Goal: Task Accomplishment & Management: Use online tool/utility

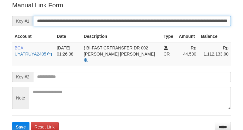
click at [161, 25] on input "**********" at bounding box center [132, 21] width 198 height 10
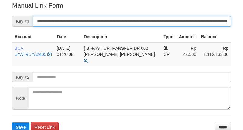
click at [161, 23] on input "**********" at bounding box center [132, 21] width 198 height 10
click at [12, 122] on button "Save" at bounding box center [20, 127] width 17 height 10
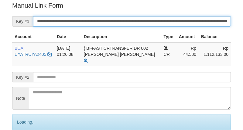
click at [161, 22] on input "**********" at bounding box center [132, 21] width 198 height 10
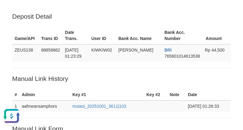
click at [193, 78] on p "Manual Link History" at bounding box center [121, 78] width 219 height 9
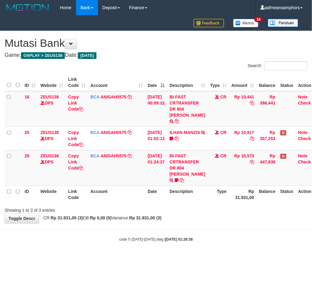
drag, startPoint x: 224, startPoint y: 250, endPoint x: 217, endPoint y: 248, distance: 7.3
click at [223, 250] on body "Toggle navigation Home Bank Account List Load By Website Group [OXPLAY] ZEUS138…" at bounding box center [156, 129] width 312 height 258
drag, startPoint x: 217, startPoint y: 248, endPoint x: 290, endPoint y: 240, distance: 73.1
click at [219, 246] on body "Toggle navigation Home Bank Account List Load By Website Group [OXPLAY] ZEUS138…" at bounding box center [156, 129] width 312 height 258
click at [166, 248] on body "Toggle navigation Home Bank Account List Load By Website Group [OXPLAY] ZEUS138…" at bounding box center [156, 129] width 312 height 258
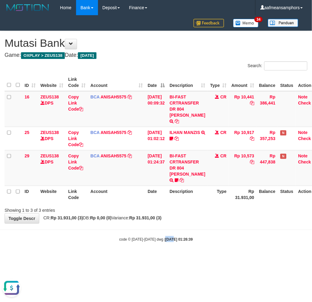
drag, startPoint x: 166, startPoint y: 248, endPoint x: 180, endPoint y: 246, distance: 14.5
click at [165, 247] on body "Toggle navigation Home Bank Account List Load By Website Group [OXPLAY] ZEUS138…" at bounding box center [156, 129] width 312 height 258
click at [176, 240] on strong "2025/10/01 01:26:39" at bounding box center [178, 240] width 27 height 4
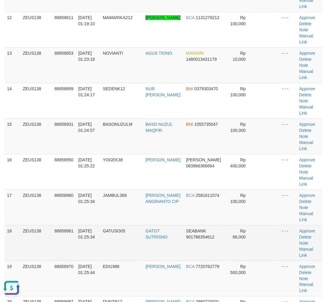
click at [323, 251] on td "Approve Delete Note Manual Link" at bounding box center [310, 243] width 26 height 36
click at [321, 251] on td "Approve Delete Note Manual Link" at bounding box center [310, 243] width 26 height 36
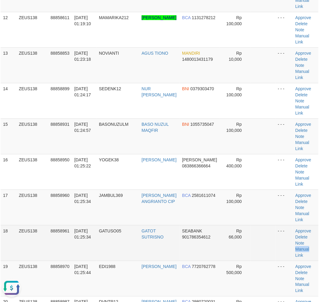
drag, startPoint x: 321, startPoint y: 251, endPoint x: 1, endPoint y: 216, distance: 321.6
click at [310, 249] on td "Approve Delete Note Manual Link" at bounding box center [306, 243] width 26 height 36
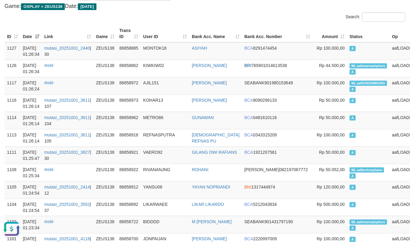
click at [175, 26] on th "User ID" at bounding box center [165, 33] width 49 height 17
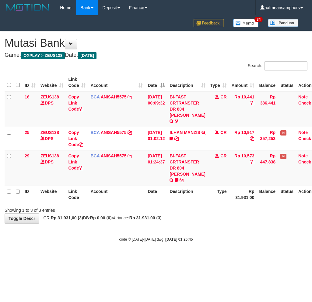
click at [184, 238] on strong "[DATE] 01:26:45" at bounding box center [178, 240] width 27 height 4
click at [263, 232] on body "Toggle navigation Home Bank Account List Load By Website Group [OXPLAY] ZEUS138…" at bounding box center [156, 129] width 312 height 258
drag, startPoint x: 262, startPoint y: 232, endPoint x: 259, endPoint y: 229, distance: 4.1
click at [260, 230] on body "Toggle navigation Home Bank Account List Load By Website Group [OXPLAY] ZEUS138…" at bounding box center [156, 129] width 312 height 258
click at [253, 226] on body "Toggle navigation Home Bank Account List Load By Website Group [OXPLAY] ZEUS138…" at bounding box center [156, 129] width 312 height 258
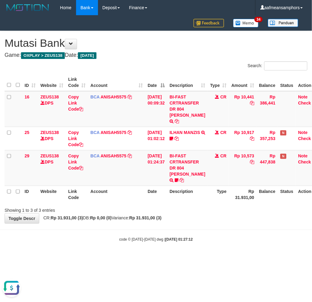
click at [98, 240] on div "code © 2012-2018 dwg | 2025/10/01 01:27:12" at bounding box center [156, 239] width 312 height 6
click at [164, 232] on body "Toggle navigation Home Bank Account List Load By Website Group [OXPLAY] ZEUS138…" at bounding box center [156, 129] width 312 height 258
click at [190, 223] on div "**********" at bounding box center [156, 127] width 312 height 193
click at [189, 224] on body "Toggle navigation Home Bank Account List Load By Website Group [OXPLAY] ZEUS138…" at bounding box center [156, 129] width 312 height 258
drag, startPoint x: 0, startPoint y: 0, endPoint x: 200, endPoint y: 220, distance: 297.0
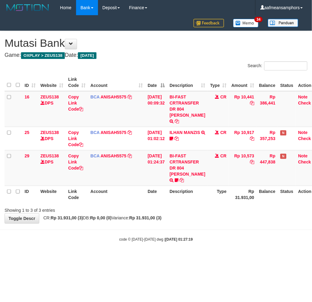
click at [200, 220] on div "**********" at bounding box center [156, 127] width 312 height 193
click at [110, 251] on body "Toggle navigation Home Bank Account List Load By Website Group [OXPLAY] ZEUS138…" at bounding box center [156, 129] width 312 height 258
click at [184, 241] on div "code © 2012-2018 dwg | 2025/10/01 01:27:20" at bounding box center [156, 239] width 312 height 6
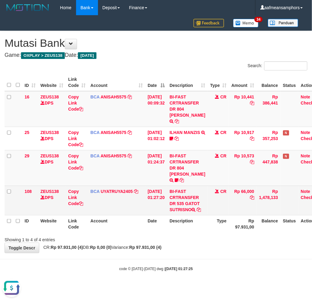
click at [176, 209] on td "BI-FAST CRTRANSFER DR 535 GATOT SUTRISNO" at bounding box center [187, 201] width 40 height 30
copy td "GATOT"
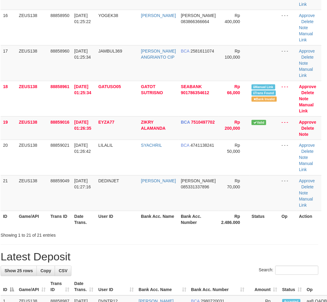
scroll to position [456, 4]
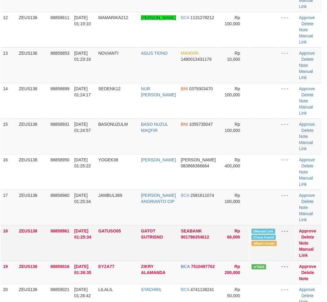
drag, startPoint x: 140, startPoint y: 253, endPoint x: 173, endPoint y: 242, distance: 34.3
click at [166, 251] on tr "18 ZEUS138 88858961 01/10/2025 01:25:34 GATUSO05 GATOT SUTRISNO SEABANK 9017863…" at bounding box center [161, 243] width 321 height 36
click at [300, 250] on link "Manual Link" at bounding box center [306, 252] width 15 height 11
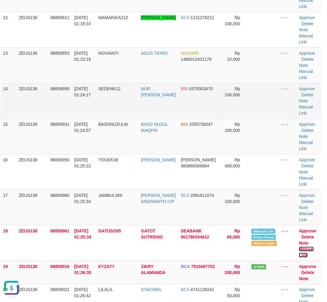
click at [299, 247] on link "Manual Link" at bounding box center [306, 252] width 15 height 11
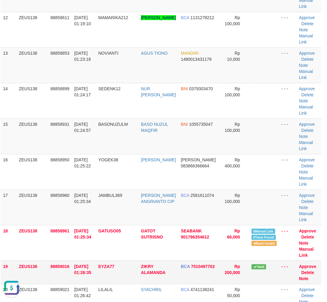
click at [74, 264] on tr "19 ZEUS138 88859016 01/10/2025 01:26:35 EYZA77 ZIKRY ALAMANDA BCA 7510497702 Rp…" at bounding box center [161, 272] width 321 height 23
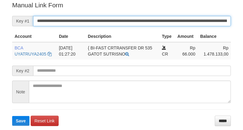
click at [120, 20] on input "**********" at bounding box center [132, 21] width 198 height 10
click at [120, 19] on input "**********" at bounding box center [132, 21] width 198 height 10
click at [12, 116] on button "Save" at bounding box center [20, 121] width 17 height 10
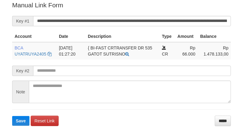
click at [119, 19] on input "**********" at bounding box center [132, 21] width 198 height 10
click at [12, 116] on button "Save" at bounding box center [20, 121] width 17 height 10
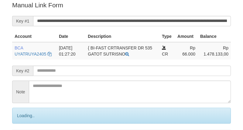
scroll to position [123, 0]
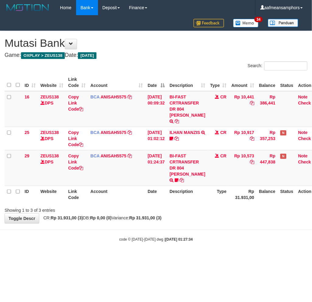
click at [229, 253] on body "Toggle navigation Home Bank Account List Load By Website Group [OXPLAY] ZEUS138…" at bounding box center [156, 129] width 312 height 258
click at [178, 181] on td "BI-FAST CRTRANSFER DR 804 AMANDA ANGGI PRAYO ID: Temanpapa https://prnt.sc/ZOEH…" at bounding box center [187, 168] width 40 height 36
click at [178, 181] on icon at bounding box center [177, 180] width 4 height 4
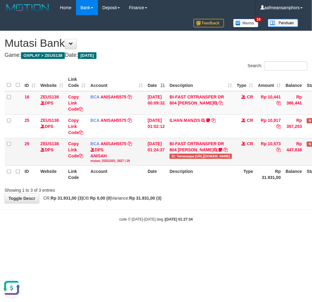
click at [187, 157] on span "ID: Temanpapa https://prnt.sc/ZOEHL6pKTmkN" at bounding box center [200, 156] width 62 height 5
click at [187, 157] on span "ID: Temanpapa [URL][DOMAIN_NAME]" at bounding box center [200, 156] width 62 height 5
copy span "Temanpapa"
click at [244, 190] on div "Showing 1 to 3 of 3 entries" at bounding box center [156, 189] width 312 height 9
click at [234, 183] on div "ID Website Link Code Account Date Description Type Amount Balance Status Action…" at bounding box center [156, 128] width 312 height 113
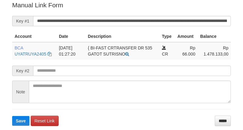
scroll to position [123, 0]
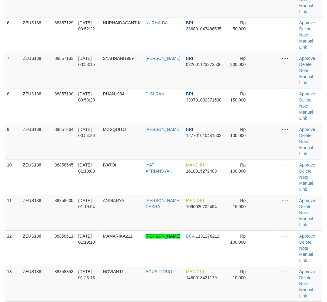
scroll to position [529, 4]
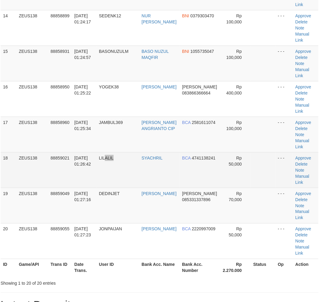
click at [133, 177] on td "LILALIL" at bounding box center [118, 170] width 43 height 36
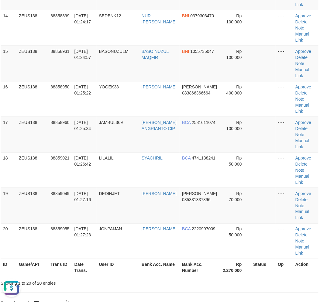
scroll to position [0, 0]
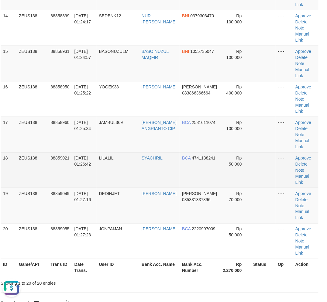
click at [65, 169] on td "88859021" at bounding box center [60, 170] width 24 height 36
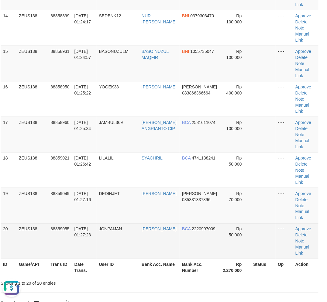
drag, startPoint x: 78, startPoint y: 167, endPoint x: 83, endPoint y: 232, distance: 66.0
click at [77, 167] on td "01/10/2025 01:26:42" at bounding box center [84, 170] width 25 height 36
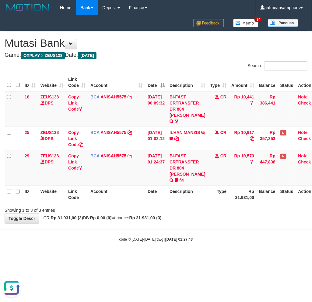
click at [151, 227] on body "Toggle navigation Home Bank Account List Load By Website Group [OXPLAY] ZEUS138…" at bounding box center [156, 129] width 312 height 258
click at [218, 225] on body "Toggle navigation Home Bank Account List Load By Website Group [OXPLAY] ZEUS138…" at bounding box center [156, 129] width 312 height 258
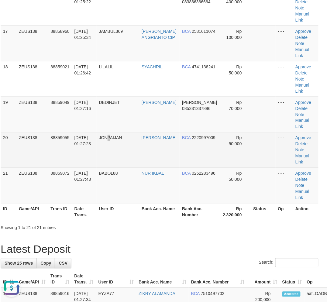
click at [113, 132] on td "JONPAIJAN" at bounding box center [118, 150] width 43 height 36
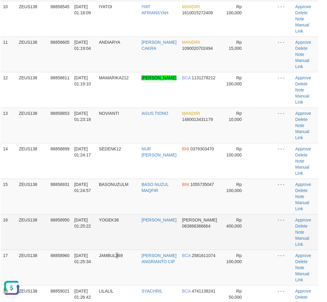
drag, startPoint x: 122, startPoint y: 254, endPoint x: 139, endPoint y: 237, distance: 24.1
click at [128, 251] on td "JAMBUL369" at bounding box center [118, 268] width 43 height 36
click at [92, 239] on td "01/10/2025 01:25:22" at bounding box center [84, 232] width 25 height 36
click at [92, 238] on td "01/10/2025 01:25:22" at bounding box center [84, 232] width 25 height 36
click at [67, 232] on td "88858950" at bounding box center [60, 232] width 24 height 36
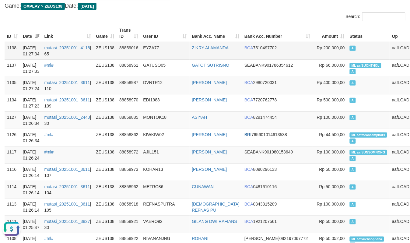
scroll to position [68, 0]
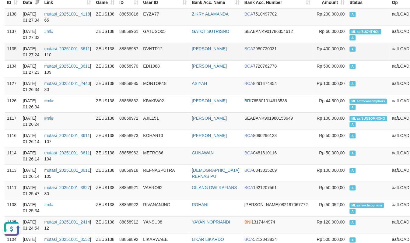
click at [166, 53] on td "DVNTR12" at bounding box center [165, 51] width 49 height 17
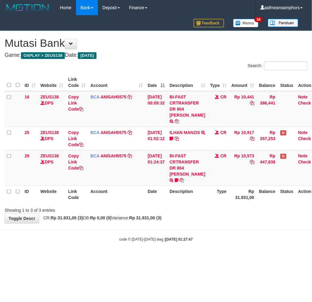
click at [176, 225] on body "Toggle navigation Home Bank Account List Load By Website Group [OXPLAY] ZEUS138…" at bounding box center [156, 129] width 312 height 258
drag, startPoint x: 205, startPoint y: 217, endPoint x: 204, endPoint y: 220, distance: 3.8
click at [204, 218] on div "**********" at bounding box center [156, 127] width 312 height 193
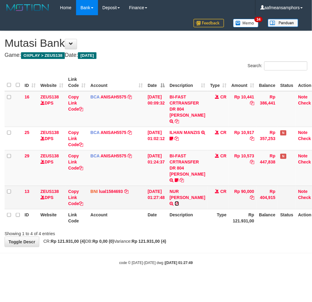
drag, startPoint x: 197, startPoint y: 197, endPoint x: 205, endPoint y: 194, distance: 9.3
click at [179, 202] on icon at bounding box center [177, 204] width 4 height 4
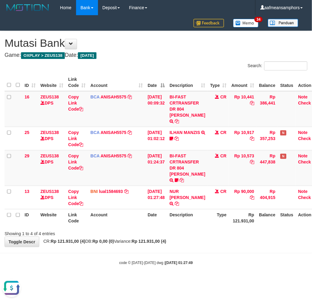
drag, startPoint x: 183, startPoint y: 242, endPoint x: 203, endPoint y: 241, distance: 20.4
click at [182, 243] on div "**********" at bounding box center [156, 139] width 312 height 216
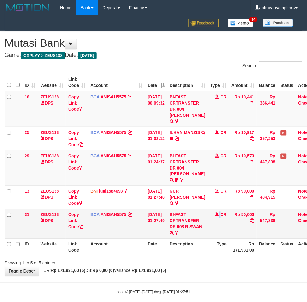
click at [209, 232] on td "CR" at bounding box center [218, 224] width 21 height 30
click at [181, 234] on td "BI-FAST CRTRANSFER DR 008 RISWAN" at bounding box center [187, 224] width 40 height 30
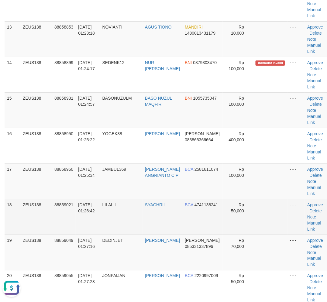
click at [71, 220] on td "88859021" at bounding box center [64, 217] width 24 height 36
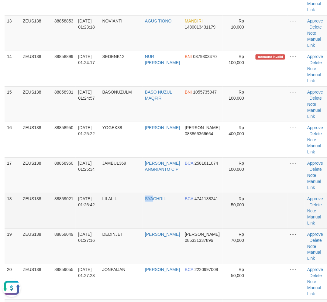
click at [156, 229] on td "SYACHRIL" at bounding box center [163, 211] width 40 height 36
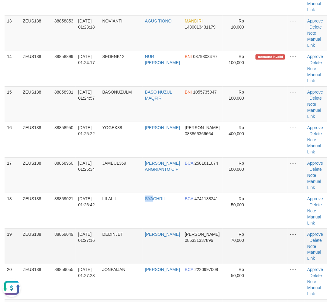
click at [114, 236] on td "DEDINJET" at bounding box center [121, 247] width 43 height 36
drag, startPoint x: 133, startPoint y: 235, endPoint x: 128, endPoint y: 235, distance: 4.9
click at [130, 235] on td "DEDINJET" at bounding box center [121, 247] width 43 height 36
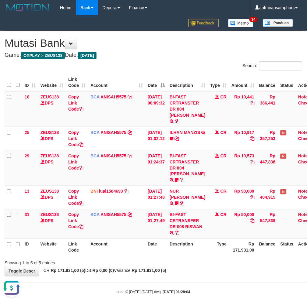
click at [203, 267] on div "**********" at bounding box center [153, 154] width 307 height 246
drag, startPoint x: 203, startPoint y: 267, endPoint x: 223, endPoint y: 257, distance: 22.5
click at [203, 267] on div "**********" at bounding box center [153, 154] width 307 height 246
drag, startPoint x: 191, startPoint y: 264, endPoint x: 195, endPoint y: 264, distance: 4.6
click at [194, 264] on div "Showing 1 to 5 of 5 entries" at bounding box center [153, 262] width 307 height 9
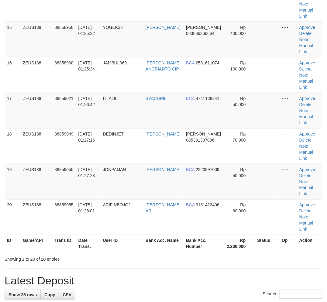
click at [127, 235] on th "User ID" at bounding box center [122, 243] width 43 height 17
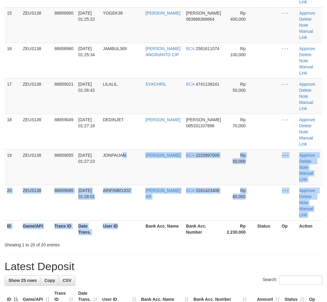
click at [117, 236] on th "User ID" at bounding box center [122, 229] width 43 height 17
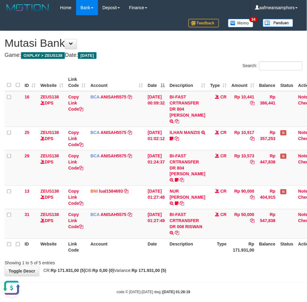
click at [227, 273] on div "**********" at bounding box center [153, 154] width 307 height 246
click at [226, 272] on div "**********" at bounding box center [153, 154] width 307 height 246
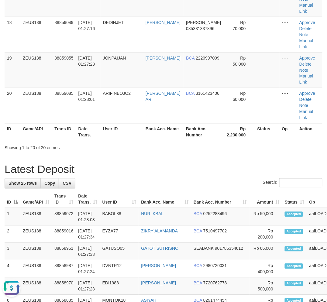
click at [154, 159] on div "**********" at bounding box center [163, 16] width 327 height 1331
drag, startPoint x: 153, startPoint y: 159, endPoint x: 75, endPoint y: 189, distance: 84.4
click at [152, 159] on div "**********" at bounding box center [163, 16] width 327 height 1331
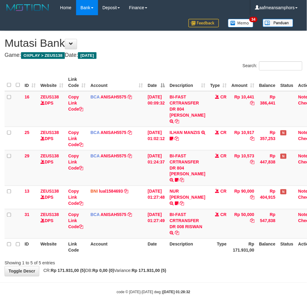
click at [199, 265] on div "Showing 1 to 5 of 5 entries" at bounding box center [153, 262] width 307 height 9
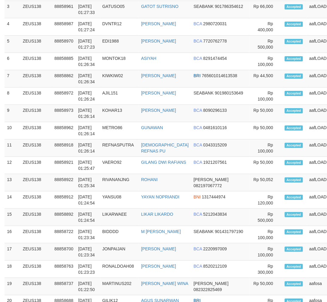
scroll to position [780, 0]
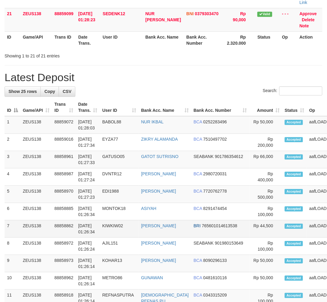
click at [110, 231] on td "KIWKIW02" at bounding box center [119, 229] width 39 height 17
click at [114, 233] on td "KIWKIW02" at bounding box center [119, 229] width 39 height 17
drag, startPoint x: 117, startPoint y: 234, endPoint x: 1, endPoint y: 256, distance: 117.6
click at [117, 234] on td "KIWKIW02" at bounding box center [119, 229] width 39 height 17
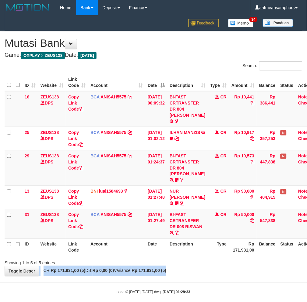
drag, startPoint x: 203, startPoint y: 266, endPoint x: 209, endPoint y: 268, distance: 6.3
click at [201, 267] on div "**********" at bounding box center [153, 154] width 307 height 246
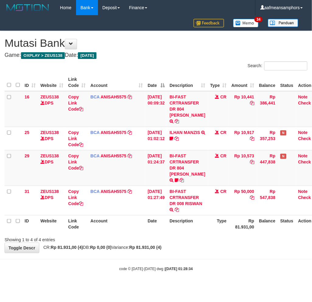
click at [164, 280] on body "Toggle navigation Home Bank Account List Load By Website Group [OXPLAY] ZEUS138…" at bounding box center [156, 143] width 312 height 287
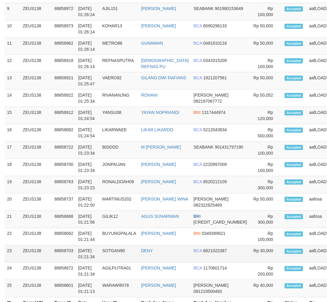
scroll to position [939, 0]
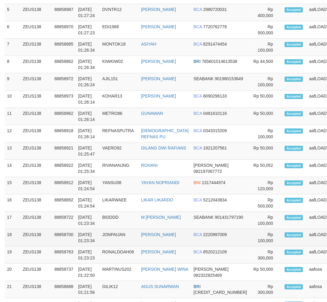
drag, startPoint x: 127, startPoint y: 251, endPoint x: 118, endPoint y: 251, distance: 8.5
click at [123, 247] on td "JONPAIJAN" at bounding box center [119, 237] width 39 height 17
click at [120, 247] on td "JONPAIJAN" at bounding box center [119, 237] width 39 height 17
click at [115, 247] on td "JONPAIJAN" at bounding box center [119, 237] width 39 height 17
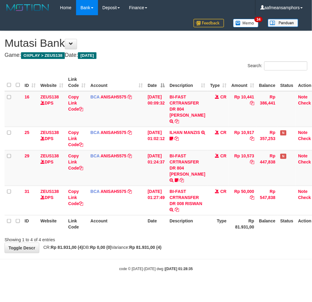
click at [156, 261] on body "Toggle navigation Home Bank Account List Load By Website Group [OXPLAY] ZEUS138…" at bounding box center [156, 143] width 312 height 287
click at [213, 262] on body "Toggle navigation Home Bank Account List Load By Website Group [OXPLAY] ZEUS138…" at bounding box center [156, 143] width 312 height 287
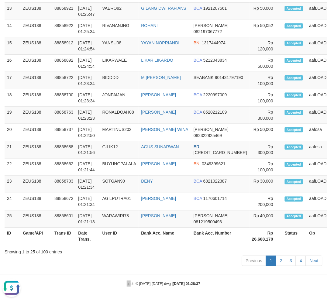
drag, startPoint x: 130, startPoint y: 303, endPoint x: 136, endPoint y: 294, distance: 11.0
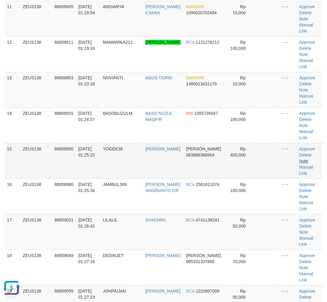
click at [305, 162] on td "Approve [GEOGRAPHIC_DATA] Note Manual Link" at bounding box center [310, 161] width 26 height 36
click at [304, 166] on link "Manual Link" at bounding box center [307, 170] width 14 height 11
drag, startPoint x: 302, startPoint y: 166, endPoint x: 260, endPoint y: 156, distance: 42.7
click at [302, 166] on link "Manual Link" at bounding box center [307, 170] width 14 height 11
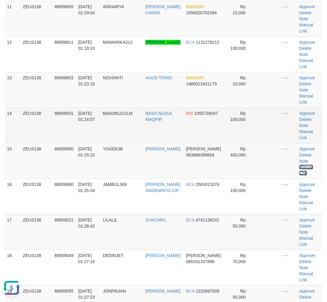
click at [300, 165] on link "Manual Link" at bounding box center [307, 170] width 14 height 11
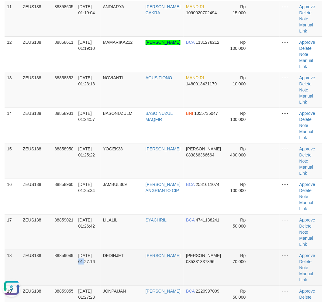
drag, startPoint x: 101, startPoint y: 257, endPoint x: 73, endPoint y: 255, distance: 28.1
click at [99, 257] on td "[DATE] 01:27:16" at bounding box center [88, 268] width 25 height 36
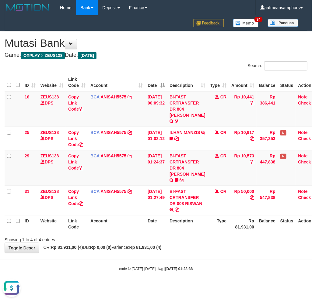
drag, startPoint x: 208, startPoint y: 246, endPoint x: 204, endPoint y: 246, distance: 4.0
click at [202, 246] on div "**********" at bounding box center [156, 142] width 312 height 222
click at [212, 244] on div "**********" at bounding box center [156, 142] width 312 height 222
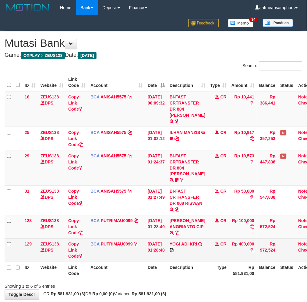
click at [174, 250] on icon at bounding box center [171, 251] width 4 height 4
click at [73, 248] on link "Copy Link Code" at bounding box center [75, 250] width 15 height 17
drag, startPoint x: 72, startPoint y: 249, endPoint x: 310, endPoint y: 175, distance: 249.4
click at [72, 249] on link "Copy Link Code" at bounding box center [75, 250] width 15 height 17
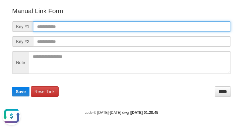
paste input "**********"
click at [171, 29] on input "text" at bounding box center [132, 26] width 198 height 10
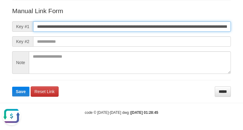
scroll to position [0, 426]
type input "**********"
click at [12, 86] on button "Save" at bounding box center [20, 91] width 17 height 10
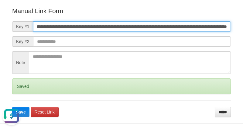
click at [12, 107] on button "Save" at bounding box center [20, 112] width 17 height 10
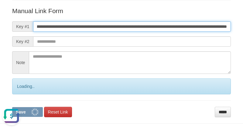
click at [12, 107] on button "Save" at bounding box center [27, 112] width 31 height 10
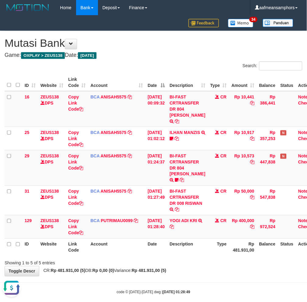
click at [224, 254] on th "Type" at bounding box center [218, 247] width 21 height 17
drag, startPoint x: 223, startPoint y: 254, endPoint x: 237, endPoint y: 252, distance: 13.9
click at [226, 253] on th "Type" at bounding box center [218, 247] width 21 height 17
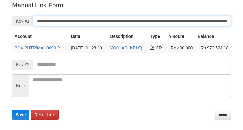
drag, startPoint x: 0, startPoint y: 0, endPoint x: 157, endPoint y: 18, distance: 157.7
click at [157, 18] on input "**********" at bounding box center [132, 21] width 198 height 10
click at [12, 110] on button "Save" at bounding box center [20, 115] width 17 height 10
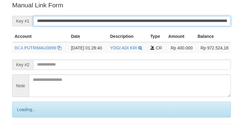
click at [157, 18] on input "**********" at bounding box center [132, 21] width 198 height 10
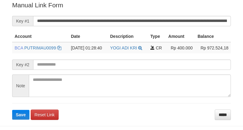
click at [154, 27] on form "**********" at bounding box center [121, 60] width 219 height 119
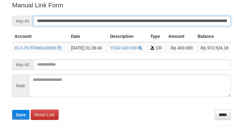
scroll to position [123, 0]
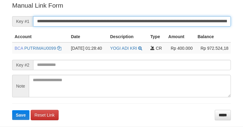
click at [152, 20] on input "**********" at bounding box center [132, 21] width 198 height 10
click at [12, 110] on button "Save" at bounding box center [20, 115] width 17 height 10
click at [152, 20] on input "**********" at bounding box center [132, 21] width 198 height 10
click at [12, 110] on button "Save" at bounding box center [20, 115] width 17 height 10
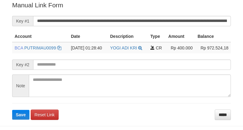
click at [141, 16] on input "**********" at bounding box center [132, 21] width 198 height 10
click at [12, 110] on button "Save" at bounding box center [20, 115] width 17 height 10
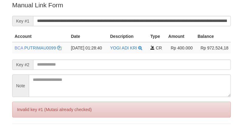
scroll to position [123, 0]
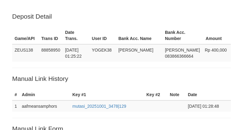
scroll to position [123, 0]
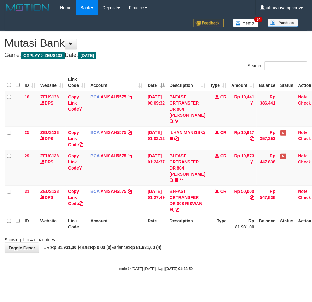
click at [192, 224] on th "Description" at bounding box center [187, 223] width 40 height 17
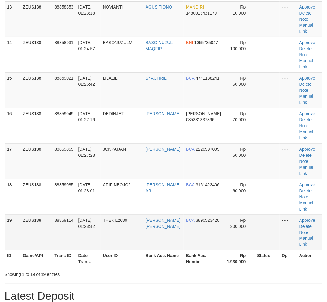
drag, startPoint x: 100, startPoint y: 241, endPoint x: 119, endPoint y: 246, distance: 20.3
click at [119, 246] on tr "19 ZEUS138 88859114 [DATE] 01:28:42 THEKIL2689 [PERSON_NAME] [PERSON_NAME] BCA …" at bounding box center [164, 233] width 318 height 36
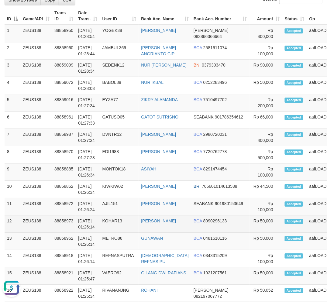
click at [131, 228] on td "KOHAR13" at bounding box center [119, 224] width 39 height 17
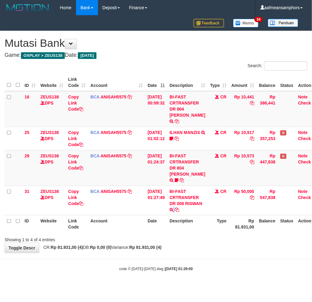
click at [178, 212] on td "BI-FAST CRTRANSFER DR 008 RISWAN" at bounding box center [187, 201] width 40 height 30
copy td "RISWAN"
drag, startPoint x: 237, startPoint y: 254, endPoint x: 226, endPoint y: 250, distance: 11.8
click at [231, 251] on body "Toggle navigation Home Bank Account List Load By Website Group [OXPLAY] ZEUS138…" at bounding box center [156, 143] width 312 height 287
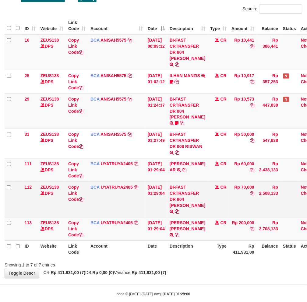
scroll to position [61, 0]
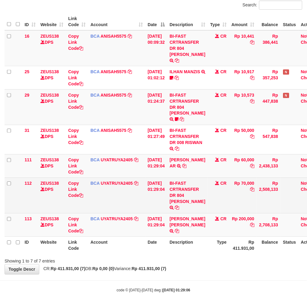
drag, startPoint x: 189, startPoint y: 198, endPoint x: 189, endPoint y: 201, distance: 3.1
click at [189, 201] on td "BI-FAST CRTRANSFER DR 804 [PERSON_NAME]" at bounding box center [187, 196] width 40 height 36
click at [70, 190] on link "Copy Link Code" at bounding box center [75, 189] width 15 height 17
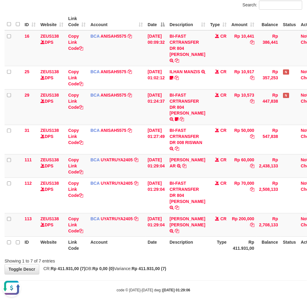
scroll to position [90, 0]
drag, startPoint x: 204, startPoint y: 254, endPoint x: 201, endPoint y: 255, distance: 3.4
click at [203, 256] on div "Showing 1 to 7 of 7 entries" at bounding box center [153, 260] width 307 height 9
drag, startPoint x: 201, startPoint y: 255, endPoint x: 275, endPoint y: 251, distance: 74.3
click at [201, 256] on div "Showing 1 to 7 of 7 entries" at bounding box center [153, 260] width 307 height 9
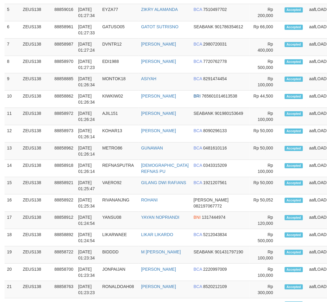
drag, startPoint x: 156, startPoint y: 242, endPoint x: 185, endPoint y: 166, distance: 81.7
click at [163, 224] on td "YAYAN NOPRIANDI" at bounding box center [165, 220] width 53 height 17
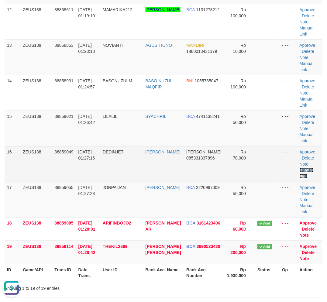
click at [305, 169] on link "Manual Link" at bounding box center [307, 173] width 14 height 11
click at [304, 169] on link "Manual Link" at bounding box center [307, 173] width 14 height 11
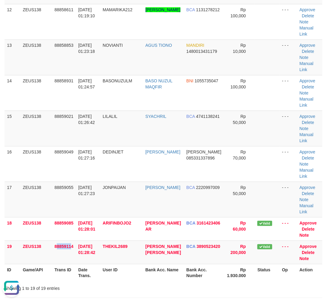
drag, startPoint x: 68, startPoint y: 256, endPoint x: 0, endPoint y: 250, distance: 68.8
click at [70, 256] on td "88859114" at bounding box center [64, 252] width 24 height 23
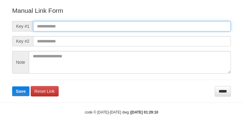
scroll to position [68, 0]
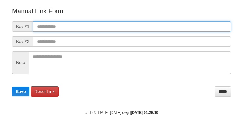
paste input "**********"
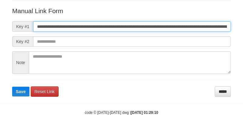
click at [187, 26] on input "**********" at bounding box center [132, 26] width 198 height 10
type input "**********"
click at [12, 86] on button "Save" at bounding box center [20, 91] width 17 height 10
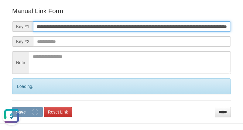
scroll to position [0, 0]
click at [12, 107] on button "Save" at bounding box center [27, 112] width 31 height 10
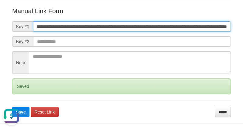
click at [12, 107] on button "Save" at bounding box center [20, 112] width 17 height 10
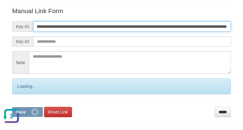
click at [12, 107] on button "Save" at bounding box center [27, 112] width 31 height 10
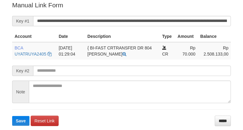
click at [151, 19] on input "**********" at bounding box center [132, 21] width 198 height 10
click at [12, 116] on button "Save" at bounding box center [20, 121] width 17 height 10
click at [151, 19] on input "**********" at bounding box center [132, 21] width 198 height 10
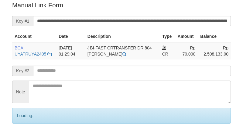
scroll to position [123, 0]
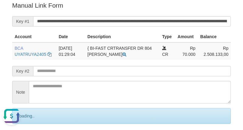
scroll to position [0, 0]
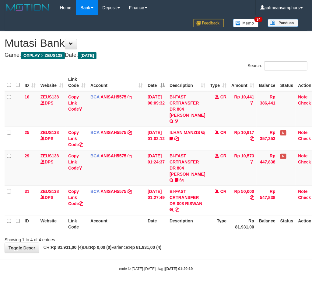
click at [187, 227] on th "Description" at bounding box center [187, 223] width 40 height 17
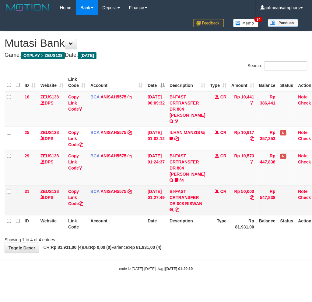
click at [181, 208] on td "BI-FAST CRTRANSFER DR 008 RISWAN" at bounding box center [187, 201] width 40 height 30
copy td "RISWAN"
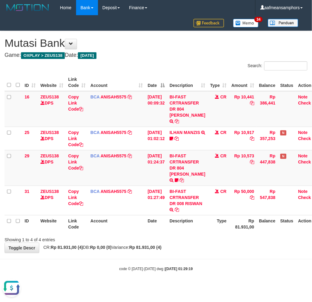
click at [251, 257] on body "Toggle navigation Home Bank Account List Load By Website Group [OXPLAY] ZEUS138…" at bounding box center [156, 143] width 312 height 287
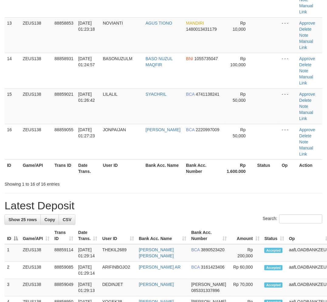
click at [150, 221] on div "Search:" at bounding box center [164, 220] width 318 height 11
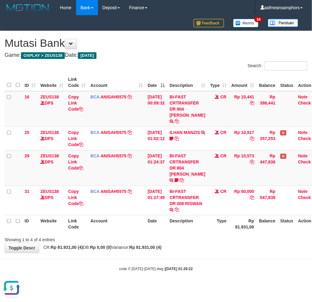
click at [205, 257] on body "Toggle navigation Home Bank Account List Load By Website Group [OXPLAY] ZEUS138…" at bounding box center [156, 143] width 312 height 287
drag, startPoint x: 205, startPoint y: 257, endPoint x: 213, endPoint y: 254, distance: 8.7
click at [205, 257] on body "Toggle navigation Home Bank Account List Load By Website Group [OXPLAY] ZEUS138…" at bounding box center [156, 143] width 312 height 287
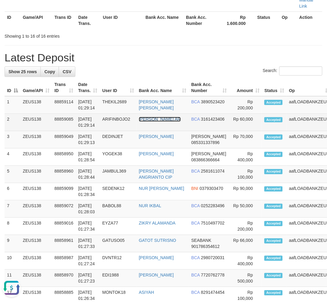
click at [155, 122] on link "MOHAMAD KHOIRUL AR" at bounding box center [160, 119] width 42 height 5
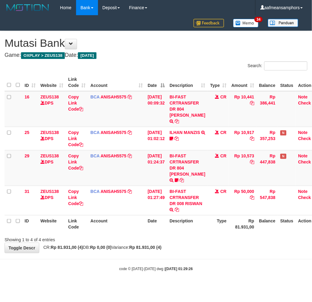
click at [215, 248] on div "**********" at bounding box center [156, 142] width 312 height 222
click at [141, 260] on body "Toggle navigation Home Bank Account List Load By Website Group [OXPLAY] ZEUS138…" at bounding box center [156, 143] width 312 height 287
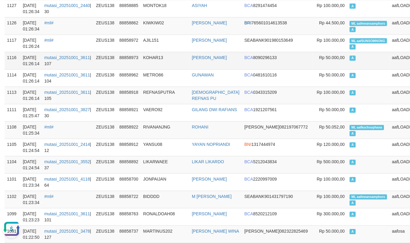
scroll to position [270, 0]
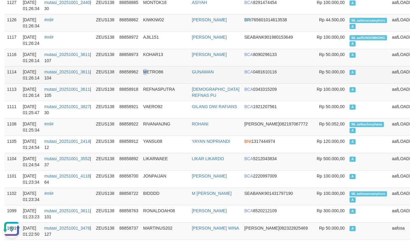
click at [153, 71] on td "METRO86" at bounding box center [165, 74] width 49 height 17
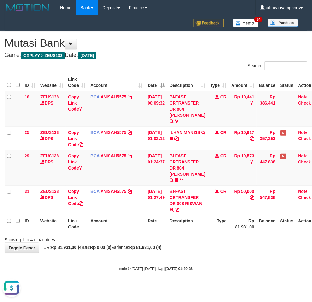
click at [201, 269] on div "code © [DATE]-[DATE] dwg | [DATE] 01:29:36" at bounding box center [156, 269] width 312 height 6
click at [202, 264] on body "Toggle navigation Home Bank Account List Load By Website Group [OXPLAY] ZEUS138…" at bounding box center [156, 143] width 312 height 287
click at [178, 241] on div "Showing 1 to 4 of 4 entries" at bounding box center [156, 239] width 312 height 9
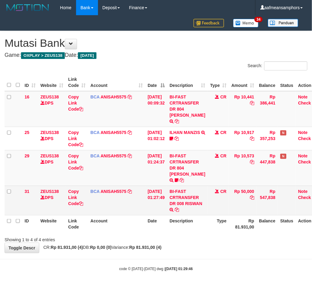
click at [184, 212] on td "BI-FAST CRTRANSFER DR 008 RISWAN" at bounding box center [187, 201] width 40 height 30
copy td "RISWAN"
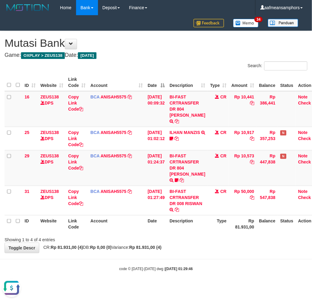
click at [197, 258] on body "Toggle navigation Home Bank Account List Load By Website Group [OXPLAY] ZEUS138…" at bounding box center [156, 143] width 312 height 287
drag, startPoint x: 206, startPoint y: 255, endPoint x: 200, endPoint y: 254, distance: 6.4
click at [206, 256] on body "Toggle navigation Home Bank Account List Load By Website Group [OXPLAY] ZEUS138…" at bounding box center [156, 143] width 312 height 287
click at [198, 254] on body "Toggle navigation Home Bank Account List Load By Website Group [OXPLAY] ZEUS138…" at bounding box center [156, 143] width 312 height 287
click at [239, 266] on div "code © [DATE]-[DATE] dwg | [DATE] 01:30:13" at bounding box center [156, 269] width 312 height 6
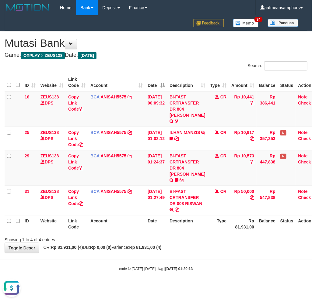
drag, startPoint x: 239, startPoint y: 266, endPoint x: 244, endPoint y: 263, distance: 5.9
click at [239, 266] on div "code © 2012-2018 dwg | 2025/10/01 01:30:13" at bounding box center [156, 269] width 312 height 6
click at [242, 256] on body "Toggle navigation Home Bank Account List Load By Website Group [OXPLAY] ZEUS138…" at bounding box center [156, 143] width 312 height 287
click at [209, 264] on body "Toggle navigation Home Bank Account List Load By Website Group [OXPLAY] ZEUS138…" at bounding box center [156, 143] width 312 height 287
click at [207, 259] on body "Toggle navigation Home Bank Account List Load By Website Group [OXPLAY] ZEUS138…" at bounding box center [156, 143] width 312 height 287
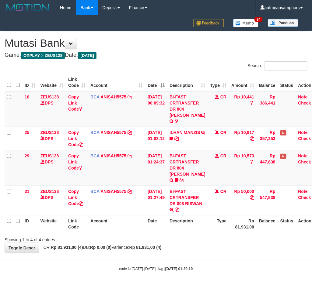
click at [204, 258] on body "Toggle navigation Home Bank Account List Load By Website Group [OXPLAY] ZEUS138…" at bounding box center [156, 143] width 312 height 287
click at [201, 263] on body "Toggle navigation Home Bank Account List Load By Website Group [OXPLAY] ZEUS138…" at bounding box center [156, 143] width 312 height 287
click at [174, 236] on div "Showing 1 to 4 of 4 entries" at bounding box center [156, 239] width 312 height 9
drag, startPoint x: 172, startPoint y: 236, endPoint x: 310, endPoint y: 174, distance: 151.0
click at [172, 236] on div "Showing 1 to 4 of 4 entries" at bounding box center [156, 239] width 312 height 9
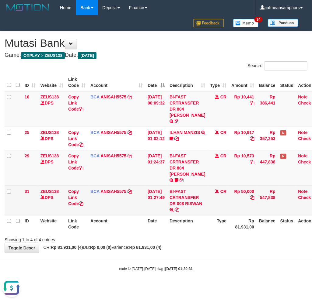
click at [181, 210] on td "BI-FAST CRTRANSFER DR 008 RISWAN" at bounding box center [187, 201] width 40 height 30
copy td "RISWAN"
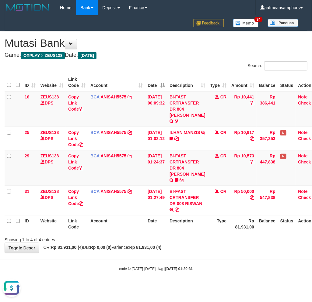
drag, startPoint x: 230, startPoint y: 245, endPoint x: 217, endPoint y: 246, distance: 12.8
click at [224, 246] on div "**********" at bounding box center [156, 142] width 312 height 222
click at [210, 247] on div "**********" at bounding box center [156, 142] width 312 height 222
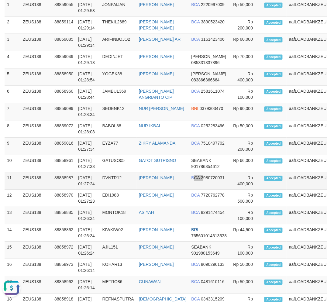
click at [189, 190] on td "BCA 2980720031" at bounding box center [209, 181] width 40 height 17
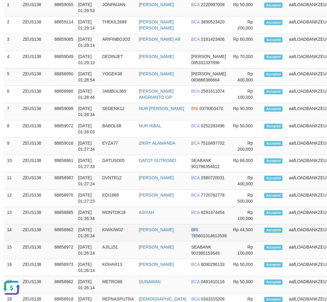
drag, startPoint x: 120, startPoint y: 247, endPoint x: 125, endPoint y: 243, distance: 7.4
click at [121, 242] on td "KIWKIW02" at bounding box center [118, 233] width 37 height 17
click at [125, 242] on td "KIWKIW02" at bounding box center [118, 233] width 37 height 17
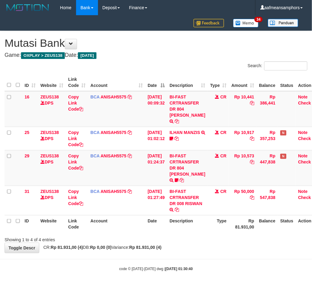
click at [193, 269] on div "code © [DATE]-[DATE] dwg | [DATE] 01:30:40" at bounding box center [156, 269] width 312 height 6
click at [178, 271] on div "code © [DATE]-[DATE] dwg | [DATE] 01:30:42" at bounding box center [156, 269] width 312 height 6
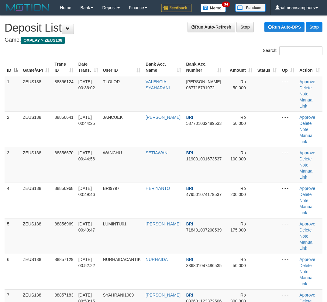
scroll to position [732, 0]
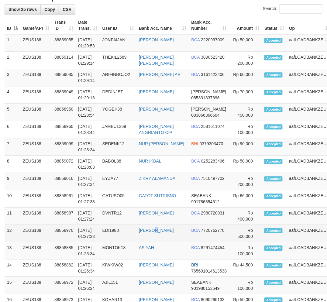
drag, startPoint x: 157, startPoint y: 246, endPoint x: 150, endPoint y: 248, distance: 7.1
click at [158, 243] on td "EDI SUWOKO" at bounding box center [163, 233] width 53 height 17
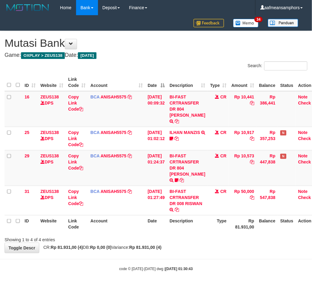
click at [203, 265] on body "Toggle navigation Home Bank Account List Load By Website Group [OXPLAY] ZEUS138…" at bounding box center [156, 143] width 312 height 287
click at [187, 269] on strong "2025/10/01 01:30:44" at bounding box center [178, 269] width 27 height 4
click at [213, 246] on div "**********" at bounding box center [156, 142] width 312 height 222
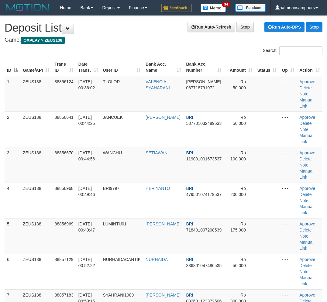
scroll to position [732, 0]
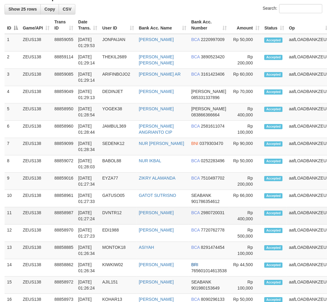
drag, startPoint x: 128, startPoint y: 227, endPoint x: 103, endPoint y: 233, distance: 26.2
click at [127, 225] on td "DVNTR12" at bounding box center [118, 216] width 37 height 17
click at [114, 225] on tr "11 ZEUS138 88858987 01/10/2025 01:27:24 DVNTR12 MOHAMMAD PRIYONGGO BCA 29807200…" at bounding box center [181, 216] width 353 height 17
click at [114, 225] on td "DVNTR12" at bounding box center [118, 216] width 37 height 17
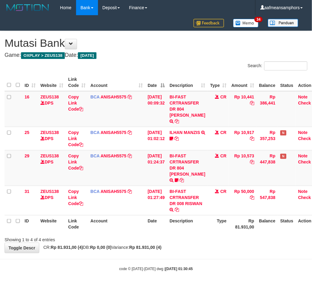
drag, startPoint x: 208, startPoint y: 247, endPoint x: 205, endPoint y: 245, distance: 4.6
click at [208, 247] on div "**********" at bounding box center [156, 142] width 312 height 222
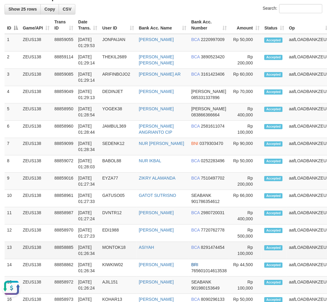
click at [78, 260] on td "01/10/2025 01:26:34" at bounding box center [88, 250] width 24 height 17
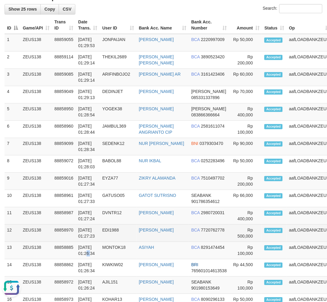
drag, startPoint x: 78, startPoint y: 265, endPoint x: 59, endPoint y: 248, distance: 25.0
click at [77, 260] on td "01/10/2025 01:26:34" at bounding box center [88, 250] width 24 height 17
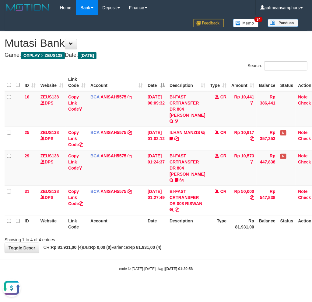
click at [110, 274] on body "Toggle navigation Home Bank Account List Load By Website Group [OXPLAY] ZEUS138…" at bounding box center [156, 143] width 312 height 287
drag, startPoint x: 156, startPoint y: 257, endPoint x: 198, endPoint y: 257, distance: 42.0
click at [159, 256] on body "Toggle navigation Home Bank Account List Load By Website Group [OXPLAY] ZEUS138…" at bounding box center [156, 143] width 312 height 287
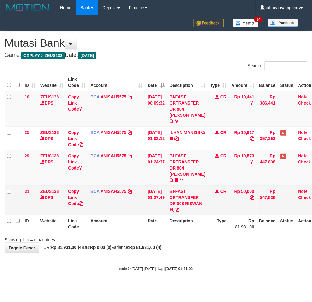
click at [181, 211] on td "BI-FAST CRTRANSFER DR 008 RISWAN" at bounding box center [187, 201] width 40 height 30
copy td "RISWAN"
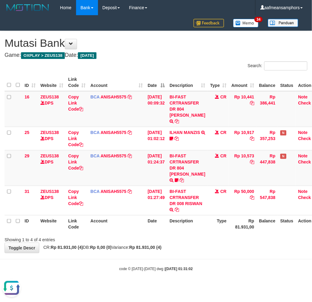
click at [188, 260] on body "Toggle navigation Home Bank Account List Load By Website Group [OXPLAY] ZEUS138…" at bounding box center [156, 143] width 312 height 287
click at [189, 260] on body "Toggle navigation Home Bank Account List Load By Website Group [OXPLAY] ZEUS138…" at bounding box center [156, 143] width 312 height 287
click at [219, 256] on body "Toggle navigation Home Bank Account List Load By Website Group [OXPLAY] ZEUS138…" at bounding box center [156, 143] width 312 height 287
click at [230, 260] on hr at bounding box center [156, 260] width 312 height 0
click at [180, 256] on body "Toggle navigation Home Bank Account List Load By Website Group [OXPLAY] ZEUS138…" at bounding box center [156, 143] width 312 height 287
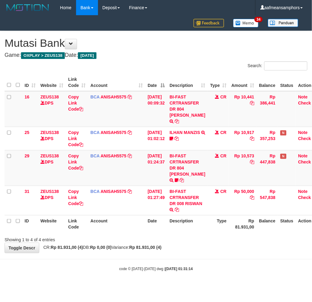
click at [231, 237] on div "Showing 1 to 4 of 4 entries" at bounding box center [156, 239] width 312 height 9
click at [198, 246] on div "**********" at bounding box center [156, 142] width 312 height 222
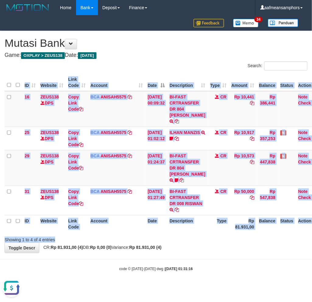
click at [221, 235] on div "Search: ID Website Link Code Account Date Description Type Amount Balance Statu…" at bounding box center [156, 152] width 303 height 182
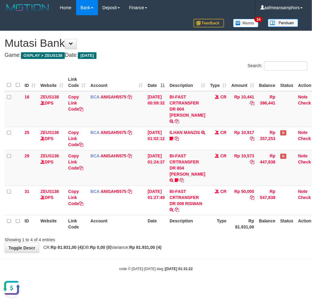
drag, startPoint x: 240, startPoint y: 255, endPoint x: 237, endPoint y: 251, distance: 5.0
click at [237, 255] on body "Toggle navigation Home Bank Account List Load By Website Group [OXPLAY] ZEUS138…" at bounding box center [156, 143] width 312 height 287
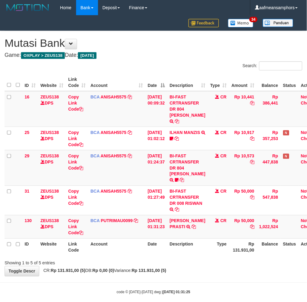
click at [226, 271] on div "**********" at bounding box center [153, 154] width 307 height 246
click at [212, 266] on div "Showing 1 to 5 of 5 entries" at bounding box center [153, 262] width 307 height 9
click at [194, 262] on div "Showing 1 to 5 of 5 entries" at bounding box center [153, 262] width 307 height 9
drag, startPoint x: 190, startPoint y: 265, endPoint x: 187, endPoint y: 265, distance: 3.4
click at [187, 265] on div "Showing 1 to 5 of 5 entries" at bounding box center [153, 262] width 307 height 9
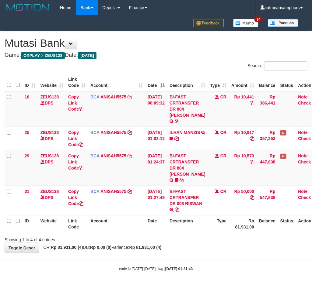
click at [175, 235] on div "Showing 1 to 4 of 4 entries" at bounding box center [156, 239] width 312 height 9
click at [174, 236] on div "Showing 1 to 4 of 4 entries" at bounding box center [156, 239] width 312 height 9
click at [193, 241] on div "Showing 1 to 4 of 4 entries" at bounding box center [156, 239] width 312 height 9
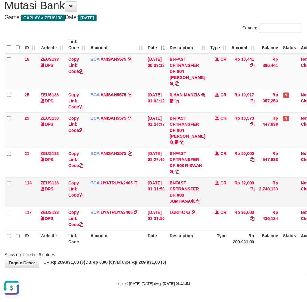
scroll to position [43, 0]
click at [194, 200] on td "BI-FAST CRTRANSFER DR 008 JUMHANA" at bounding box center [187, 193] width 40 height 30
click at [187, 195] on td "BI-FAST CRTRANSFER DR 008 JUMHANA" at bounding box center [187, 193] width 40 height 30
copy td "JUMHANA"
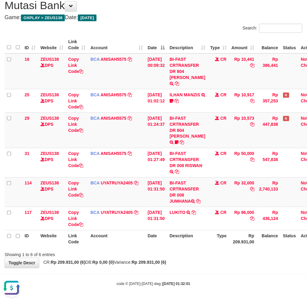
drag, startPoint x: 210, startPoint y: 243, endPoint x: 198, endPoint y: 242, distance: 12.2
click at [199, 242] on tr "ID Website Link Code Account Date Description Type Rp 209.931,00 Balance Status…" at bounding box center [164, 239] width 319 height 17
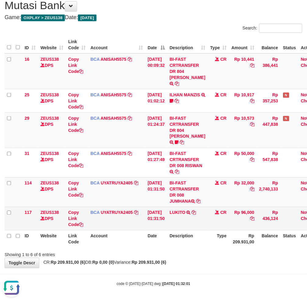
drag, startPoint x: 191, startPoint y: 221, endPoint x: 207, endPoint y: 225, distance: 17.1
click at [197, 224] on td "LUKITO TRSF E-BANKING CR 0110/FTSCY/WS95031 96000.00LUKITO" at bounding box center [187, 218] width 40 height 23
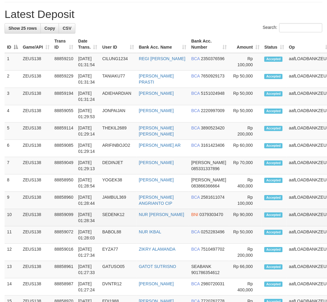
click at [152, 214] on tbody "1 ZEUS138 88859210 01/10/2025 01:31:54 CILUNG1234 REGI DWI PUTRA BCA 2350376596" at bounding box center [181, 270] width 353 height 434
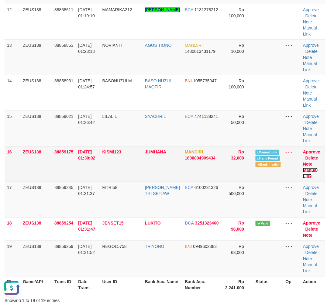
click at [310, 171] on link "Manual Link" at bounding box center [310, 173] width 15 height 11
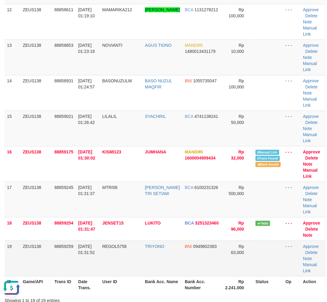
drag, startPoint x: 124, startPoint y: 277, endPoint x: 59, endPoint y: 255, distance: 67.8
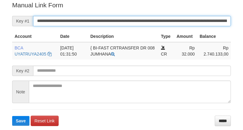
click at [119, 24] on input "**********" at bounding box center [132, 21] width 198 height 10
click at [12, 116] on button "Save" at bounding box center [20, 121] width 17 height 10
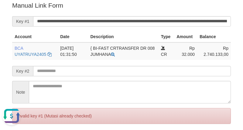
scroll to position [0, 0]
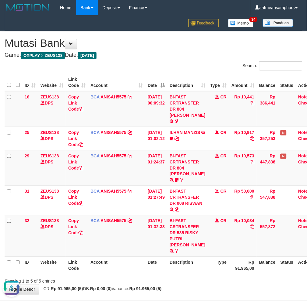
click at [190, 276] on div "Showing 1 to 5 of 5 entries" at bounding box center [153, 280] width 307 height 9
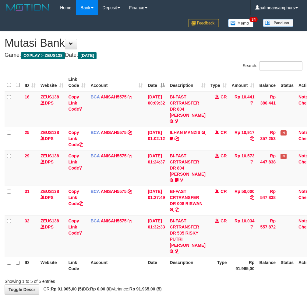
click at [210, 269] on div "ID Website Link Code Account Date Description Type Amount Balance Status Action…" at bounding box center [153, 174] width 307 height 204
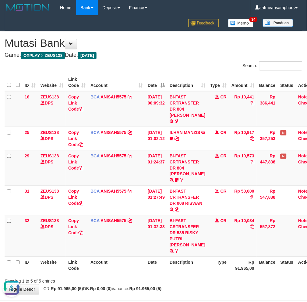
click at [201, 278] on div "Showing 1 to 5 of 5 entries" at bounding box center [153, 280] width 307 height 9
click at [198, 276] on div at bounding box center [217, 276] width 179 height 0
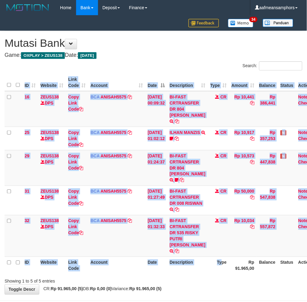
drag, startPoint x: 221, startPoint y: 268, endPoint x: 225, endPoint y: 266, distance: 4.8
click at [221, 268] on div "ID Website Link Code Account Date Description Type Amount Balance Status Action…" at bounding box center [153, 174] width 307 height 204
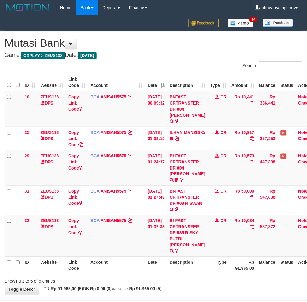
click at [239, 260] on th "Rp 91.965,00" at bounding box center [243, 265] width 28 height 17
click at [231, 259] on th "Rp 91.965,00" at bounding box center [243, 265] width 28 height 17
click at [224, 260] on tr "ID Website Link Code Account Date Description Type Rp 91.965,00 Balance Status …" at bounding box center [163, 265] width 316 height 17
click at [186, 258] on th "Description" at bounding box center [187, 265] width 40 height 17
click at [187, 257] on th "Description" at bounding box center [187, 265] width 40 height 17
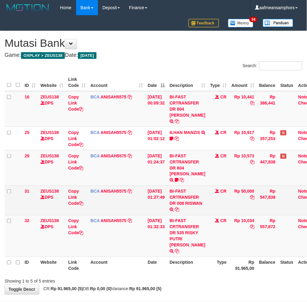
click at [186, 209] on td "BI-FAST CRTRANSFER DR 008 RISWAN" at bounding box center [187, 201] width 40 height 30
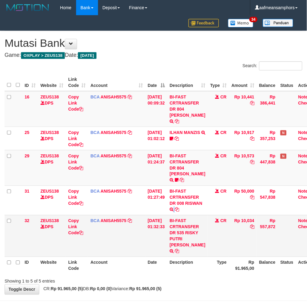
copy td "RISWAN"
click at [191, 232] on td "BI-FAST CRTRANSFER DR 535 RISKY PUTRI [PERSON_NAME]" at bounding box center [187, 236] width 40 height 42
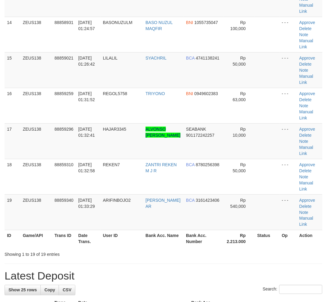
click at [142, 255] on div "Showing 1 to 19 of 19 entries" at bounding box center [163, 253] width 327 height 9
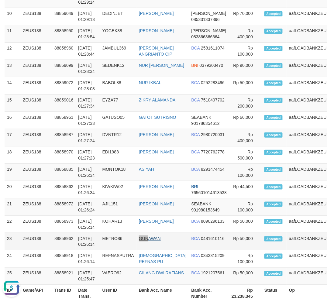
click at [150, 244] on tr "23 ZEUS138 88858962 01/10/2025 01:26:14 METRO86 GUNAWAN BCA 0481610116 Rp 50,00…" at bounding box center [181, 241] width 353 height 17
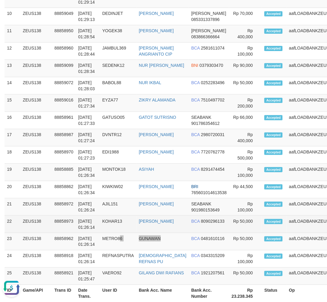
drag, startPoint x: 171, startPoint y: 251, endPoint x: 177, endPoint y: 232, distance: 19.8
click at [173, 249] on tr "23 ZEUS138 88858962 01/10/2025 01:26:14 METRO86 GUNAWAN BCA 0481610116 Rp 50,00…" at bounding box center [181, 241] width 353 height 17
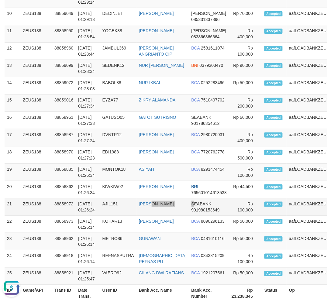
click at [180, 206] on tr "21 ZEUS138 88858972 01/10/2025 01:26:24 AJIL151 ANGGI FACHRUL ROJI SEABANK 9019…" at bounding box center [181, 207] width 353 height 17
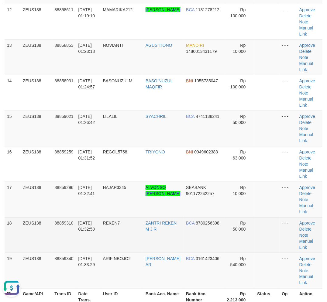
drag, startPoint x: 57, startPoint y: 251, endPoint x: 65, endPoint y: 250, distance: 7.4
click at [58, 251] on td "88859310" at bounding box center [64, 236] width 24 height 36
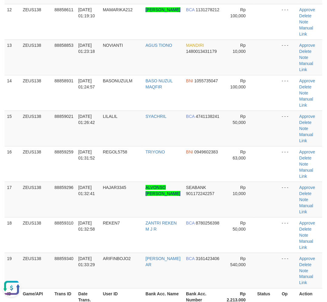
click at [79, 248] on td "01/10/2025 01:32:58" at bounding box center [88, 236] width 25 height 36
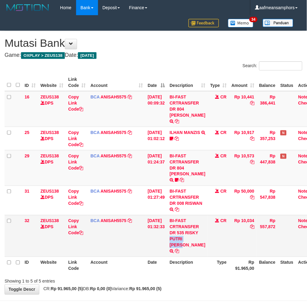
drag, startPoint x: 189, startPoint y: 233, endPoint x: 189, endPoint y: 239, distance: 5.5
click at [189, 239] on td "BI-FAST CRTRANSFER DR 535 RISKY PUTRI [PERSON_NAME]" at bounding box center [187, 236] width 40 height 42
copy td "RISKY PUTRI"
drag, startPoint x: 204, startPoint y: 249, endPoint x: 208, endPoint y: 248, distance: 3.7
click at [204, 249] on td "BI-FAST CRTRANSFER DR 535 RISKY PUTRI [PERSON_NAME]" at bounding box center [187, 236] width 40 height 42
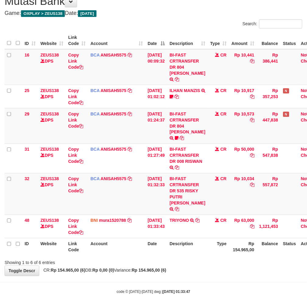
scroll to position [43, 0]
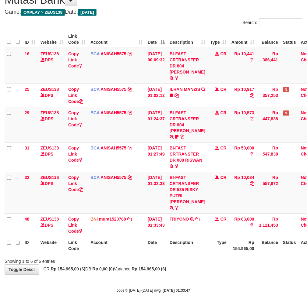
click at [196, 241] on th "Description" at bounding box center [187, 245] width 40 height 17
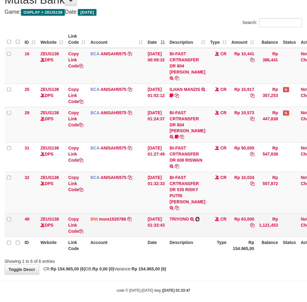
click at [200, 218] on icon at bounding box center [197, 220] width 4 height 4
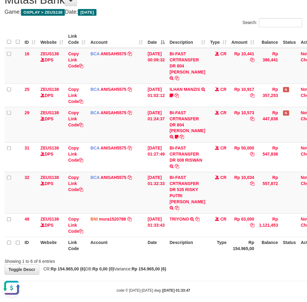
scroll to position [0, 0]
click at [213, 273] on body "Toggle navigation Home Bank Account List Load By Website Group [OXPLAY] ZEUS138…" at bounding box center [153, 133] width 307 height 352
click at [212, 260] on div "**********" at bounding box center [153, 131] width 307 height 287
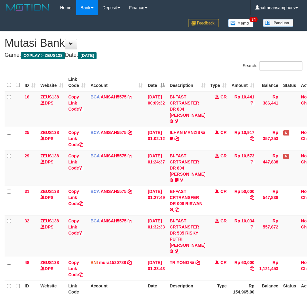
scroll to position [43, 0]
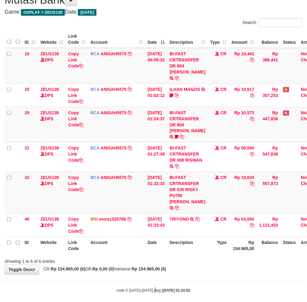
click at [155, 279] on body "Toggle navigation Home Bank Account List Load By Website Group [OXPLAY] ZEUS138…" at bounding box center [153, 133] width 307 height 352
click at [283, 246] on th "Status" at bounding box center [290, 245] width 18 height 17
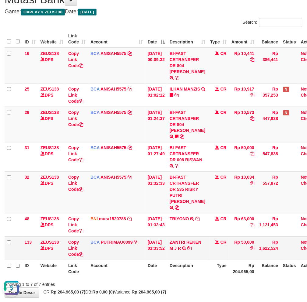
click at [147, 260] on th "Date" at bounding box center [156, 268] width 22 height 17
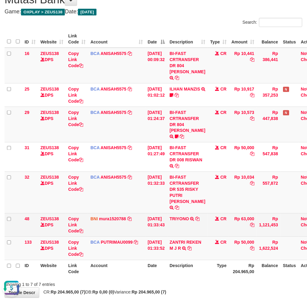
click at [198, 230] on td "TRIYONO TRANSFER DARI BPK TRIYONO" at bounding box center [187, 225] width 40 height 23
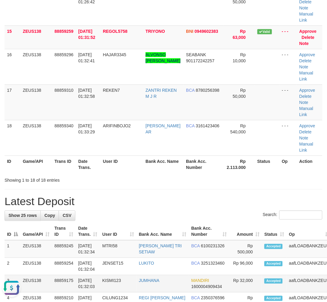
click at [100, 277] on td "[DATE] 01:32:03" at bounding box center [88, 284] width 24 height 17
click at [98, 274] on td "01/10/2025 01:32:04" at bounding box center [88, 266] width 24 height 17
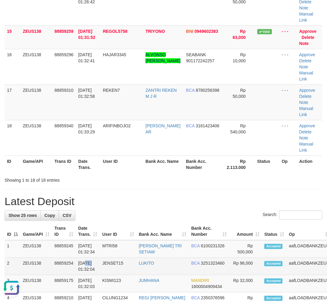
drag, startPoint x: 85, startPoint y: 262, endPoint x: 55, endPoint y: 263, distance: 30.1
click at [90, 263] on td "01/10/2025 01:32:04" at bounding box center [88, 266] width 24 height 17
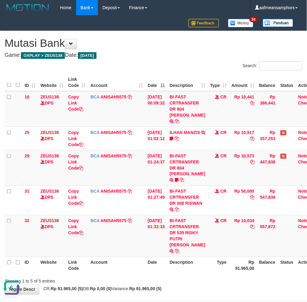
click at [203, 262] on th "Description" at bounding box center [187, 265] width 40 height 17
drag, startPoint x: 210, startPoint y: 258, endPoint x: 204, endPoint y: 260, distance: 6.3
click at [208, 259] on th "Type" at bounding box center [218, 265] width 21 height 17
drag, startPoint x: 202, startPoint y: 278, endPoint x: 206, endPoint y: 278, distance: 4.3
click at [202, 278] on div "**********" at bounding box center [153, 163] width 307 height 264
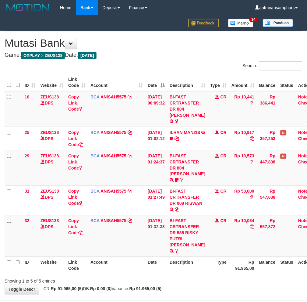
drag, startPoint x: 178, startPoint y: 277, endPoint x: 187, endPoint y: 276, distance: 8.3
click at [176, 278] on div "Showing 1 to 5 of 5 entries" at bounding box center [153, 280] width 307 height 9
click at [183, 276] on div "Showing 1 to 5 of 5 entries" at bounding box center [153, 280] width 307 height 9
drag, startPoint x: 191, startPoint y: 267, endPoint x: 185, endPoint y: 266, distance: 6.2
click at [187, 266] on th "Description" at bounding box center [187, 265] width 40 height 17
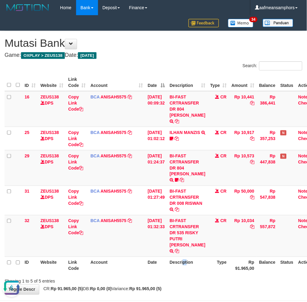
click at [200, 263] on th "Description" at bounding box center [187, 265] width 40 height 17
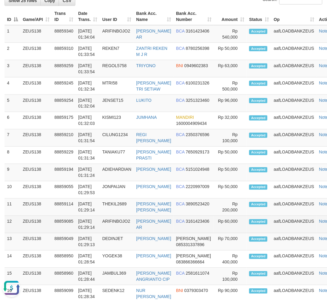
click at [306, 220] on td "aafLOADBANKZEUS" at bounding box center [294, 224] width 45 height 17
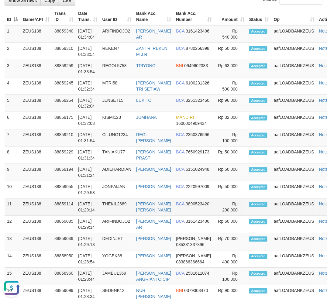
drag, startPoint x: 305, startPoint y: 219, endPoint x: 188, endPoint y: 206, distance: 118.4
click at [302, 218] on td "aafLOADBANKZEUS" at bounding box center [294, 224] width 45 height 17
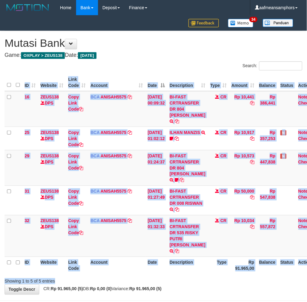
click at [242, 276] on div "Showing 1 to 5 of 5 entries" at bounding box center [153, 280] width 307 height 9
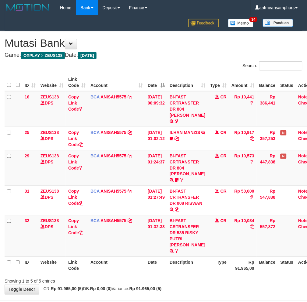
drag, startPoint x: 237, startPoint y: 266, endPoint x: 243, endPoint y: 261, distance: 7.6
click at [236, 266] on th "Rp 91.965,00" at bounding box center [243, 265] width 28 height 17
drag, startPoint x: 180, startPoint y: 230, endPoint x: 176, endPoint y: 234, distance: 6.0
click at [176, 234] on td "BI-FAST CRTRANSFER DR 535 RISKY PUTRI [PERSON_NAME]" at bounding box center [187, 236] width 40 height 42
click at [177, 232] on td "BI-FAST CRTRANSFER DR 535 RISKY PUTRI [PERSON_NAME]" at bounding box center [187, 236] width 40 height 42
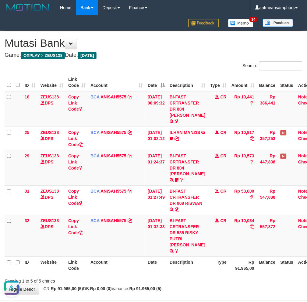
click at [190, 283] on div "**********" at bounding box center [153, 163] width 307 height 264
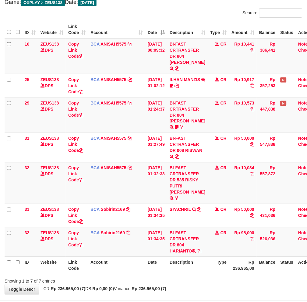
scroll to position [68, 0]
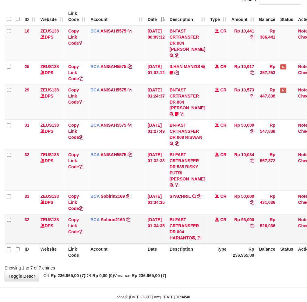
scroll to position [68, 0]
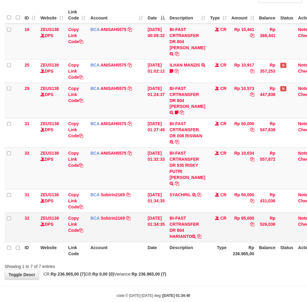
click at [186, 226] on td "BI-FAST CRTRANSFER DR 804 HARIANTO" at bounding box center [187, 228] width 40 height 30
click at [185, 227] on td "BI-FAST CRTRANSFER DR 804 HARIANTO" at bounding box center [187, 228] width 40 height 30
click at [185, 229] on td "BI-FAST CRTRANSFER DR 804 HARIANTO" at bounding box center [187, 228] width 40 height 30
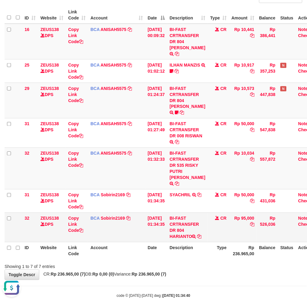
copy td "HARIANTO"
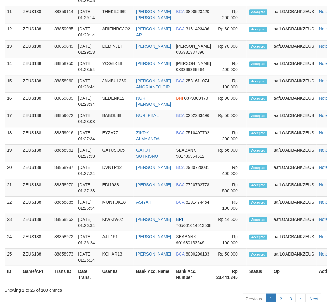
scroll to position [713, 0]
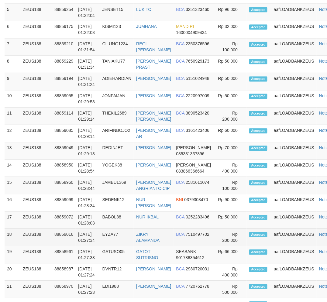
drag, startPoint x: 129, startPoint y: 242, endPoint x: 138, endPoint y: 236, distance: 10.9
click at [132, 242] on td "EYZA77" at bounding box center [117, 237] width 34 height 17
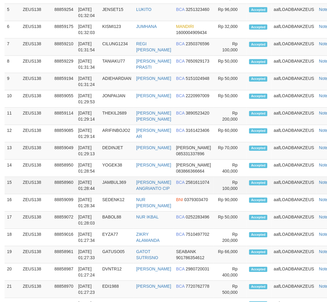
click at [103, 195] on td "JAMBUL369" at bounding box center [117, 185] width 34 height 17
click at [116, 195] on td "JAMBUL369" at bounding box center [117, 185] width 34 height 17
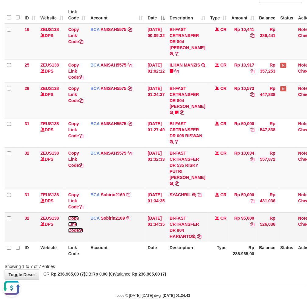
drag, startPoint x: 69, startPoint y: 216, endPoint x: 81, endPoint y: 213, distance: 12.0
click at [69, 216] on link "Copy Link Code" at bounding box center [75, 224] width 15 height 17
click at [218, 257] on th "Type" at bounding box center [218, 250] width 21 height 17
drag, startPoint x: 218, startPoint y: 257, endPoint x: 229, endPoint y: 255, distance: 11.8
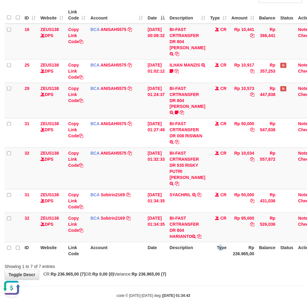
click at [218, 257] on th "Type" at bounding box center [218, 250] width 21 height 17
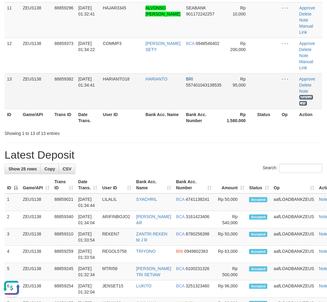
click at [303, 95] on link "Manual Link" at bounding box center [307, 100] width 14 height 11
click at [305, 98] on link "Manual Link" at bounding box center [307, 100] width 14 height 11
click at [300, 95] on link "Manual Link" at bounding box center [307, 100] width 14 height 11
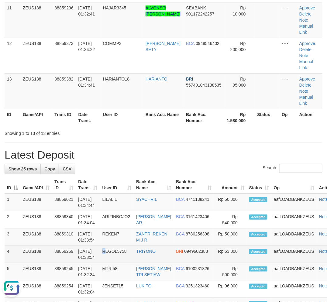
drag, startPoint x: 108, startPoint y: 258, endPoint x: 37, endPoint y: 256, distance: 70.9
click at [106, 258] on td "REGOL5758" at bounding box center [117, 254] width 34 height 17
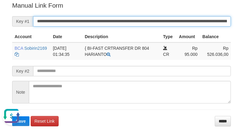
click at [166, 25] on input "**********" at bounding box center [132, 21] width 198 height 10
paste input "*"
type input "**********"
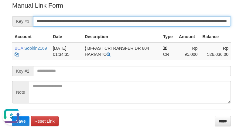
click at [12, 116] on button "Save" at bounding box center [20, 121] width 17 height 10
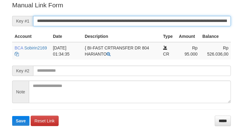
click at [143, 23] on input "**********" at bounding box center [132, 21] width 198 height 10
click at [12, 116] on button "Save" at bounding box center [20, 121] width 17 height 10
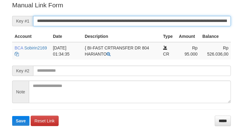
drag, startPoint x: 0, startPoint y: 0, endPoint x: 141, endPoint y: 16, distance: 142.1
click at [141, 16] on input "**********" at bounding box center [132, 21] width 198 height 10
click at [12, 116] on button "Save" at bounding box center [20, 121] width 17 height 10
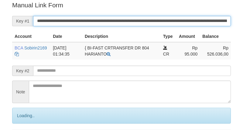
scroll to position [123, 0]
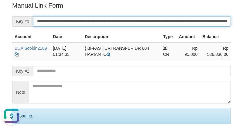
scroll to position [0, 0]
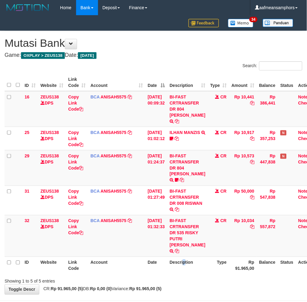
click at [188, 257] on th "Description" at bounding box center [187, 265] width 40 height 17
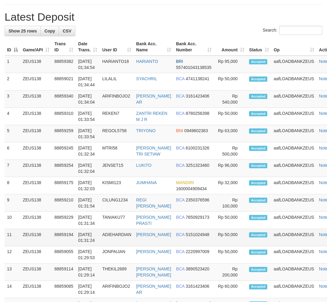
click at [133, 231] on tbody "1 ZEUS138 88859382 [DATE] 01:34:54 HARIANTO18 [GEOGRAPHIC_DATA] BRI 55740104313…" at bounding box center [173, 273] width 337 height 434
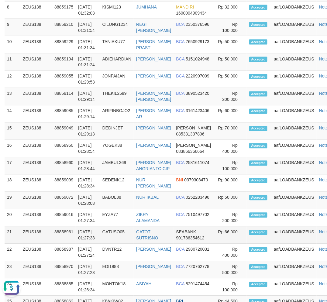
click at [96, 244] on td "[DATE] 01:27:33" at bounding box center [88, 235] width 24 height 17
click at [83, 244] on td "01/10/2025 01:27:33" at bounding box center [88, 235] width 24 height 17
drag, startPoint x: 82, startPoint y: 245, endPoint x: 53, endPoint y: 244, distance: 28.9
click at [81, 244] on td "01/10/2025 01:27:33" at bounding box center [88, 235] width 24 height 17
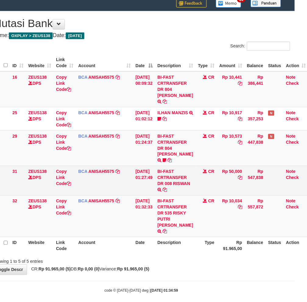
click at [169, 191] on td "BI-FAST CRTRANSFER DR 008 RISWAN" at bounding box center [175, 181] width 40 height 30
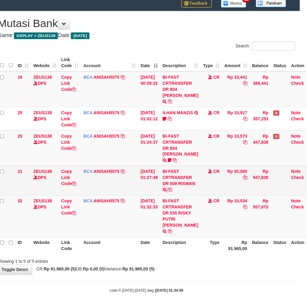
click at [169, 191] on td "BI-FAST CRTRANSFER DR 008 RISWAN" at bounding box center [180, 181] width 40 height 30
copy td "RISWAN"
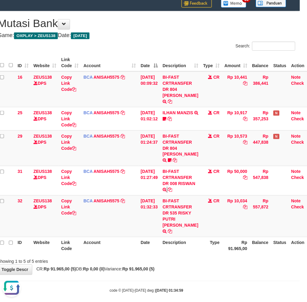
scroll to position [0, 0]
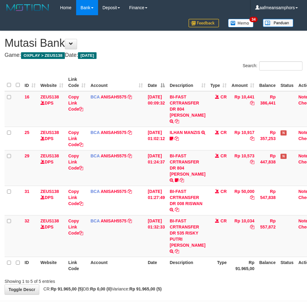
scroll to position [20, 7]
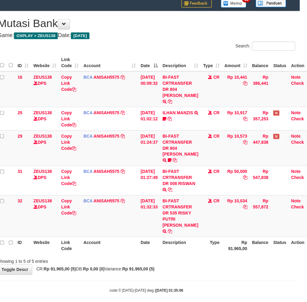
drag, startPoint x: 117, startPoint y: 249, endPoint x: 136, endPoint y: 251, distance: 19.0
click at [118, 249] on div "ID Website Link Code Account Date Description Type Amount Balance Status Action…" at bounding box center [146, 154] width 307 height 204
click at [160, 256] on div "Showing 1 to 5 of 5 entries" at bounding box center [146, 260] width 307 height 9
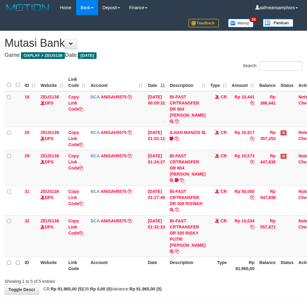
click at [169, 276] on div "Showing 1 to 5 of 5 entries" at bounding box center [153, 280] width 307 height 9
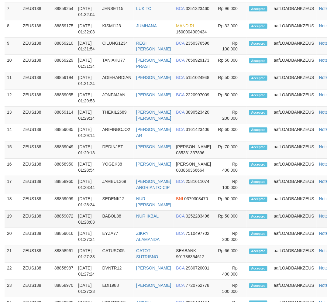
drag, startPoint x: 123, startPoint y: 232, endPoint x: 128, endPoint y: 232, distance: 4.9
click at [128, 228] on td "BABOL88" at bounding box center [117, 219] width 34 height 17
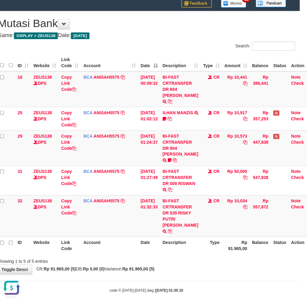
drag, startPoint x: 132, startPoint y: 263, endPoint x: 136, endPoint y: 265, distance: 4.5
click at [132, 267] on span "CR: Rp 91.965,00 (5) DB: Rp 0,00 (0) Variance: Rp 91.965,00 (5)" at bounding box center [93, 269] width 121 height 5
drag, startPoint x: 151, startPoint y: 263, endPoint x: 192, endPoint y: 260, distance: 41.2
click at [151, 267] on strong "Rp 91.965,00 (5)" at bounding box center [138, 269] width 32 height 5
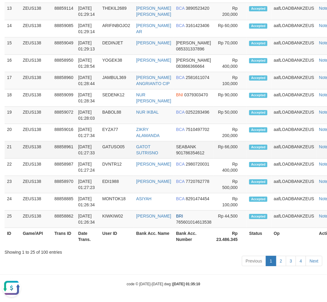
click at [119, 141] on td "GATUSO05" at bounding box center [117, 149] width 34 height 17
click at [123, 244] on th "User ID" at bounding box center [117, 236] width 34 height 17
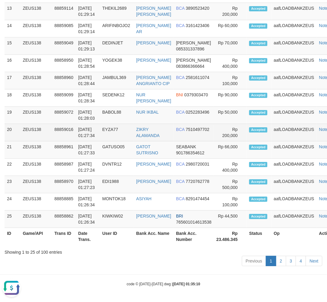
click at [100, 137] on td "[DATE] 01:27:34" at bounding box center [88, 132] width 24 height 17
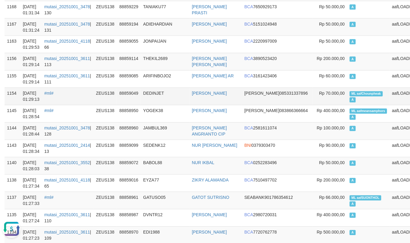
scroll to position [270, 0]
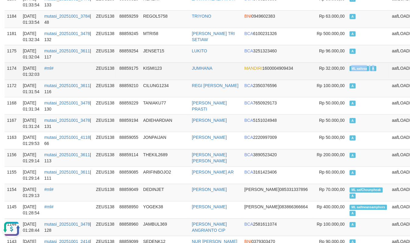
copy td "ML aafosa A"
click at [347, 69] on td "ML aafosa A" at bounding box center [368, 70] width 42 height 17
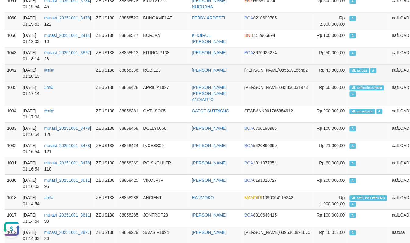
scroll to position [979, 0]
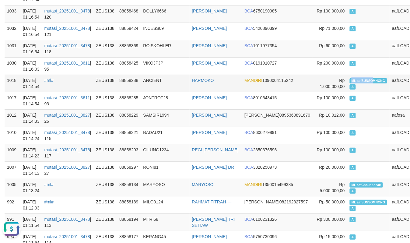
copy span "ML aafSUNSO"
drag, startPoint x: 319, startPoint y: 79, endPoint x: 343, endPoint y: 79, distance: 24.0
click at [347, 79] on td "ML aafSUNSOMNONG A" at bounding box center [368, 83] width 42 height 17
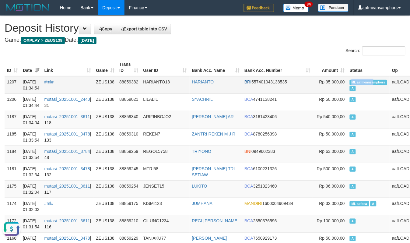
copy tr "ML aafmeansa"
drag, startPoint x: 316, startPoint y: 79, endPoint x: 344, endPoint y: 81, distance: 28.9
click at [344, 81] on tr "1207 01/10/2025 01:34:54 #ml# ZEUS138 88859382 HARIANTO18 HARIANTO BRI 55740104…" at bounding box center [220, 85] width 430 height 18
click at [137, 63] on th "Trans ID" at bounding box center [129, 67] width 24 height 17
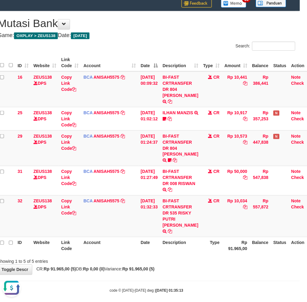
click at [119, 249] on div "ID Website Link Code Account Date Description Type Amount Balance Status Action…" at bounding box center [146, 154] width 307 height 204
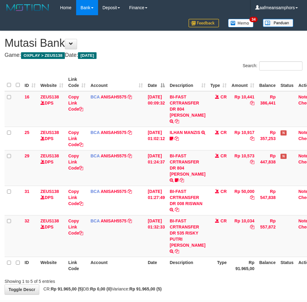
scroll to position [20, 7]
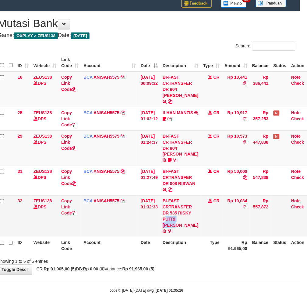
drag, startPoint x: 184, startPoint y: 214, endPoint x: 180, endPoint y: 220, distance: 7.4
click at [180, 220] on td "BI-FAST CRTRANSFER DR 535 RISKY PUTRI [PERSON_NAME]" at bounding box center [180, 217] width 40 height 42
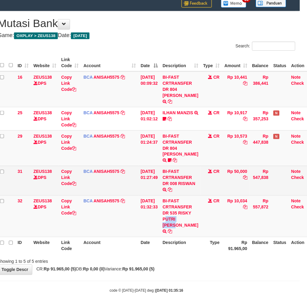
copy td "ISKY PUTRI"
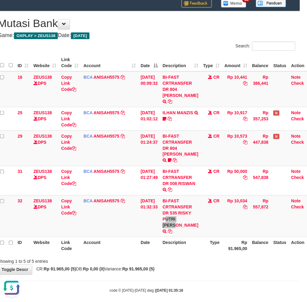
scroll to position [0, 0]
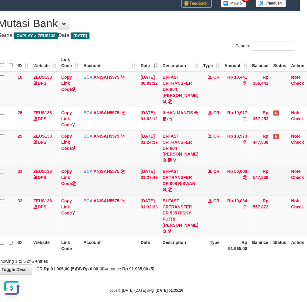
click at [174, 187] on td "BI-FAST CRTRANSFER DR 008 RISWAN" at bounding box center [180, 181] width 40 height 30
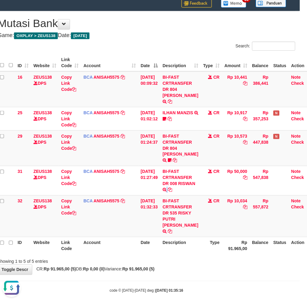
copy td "RISWAN"
click at [194, 257] on div "Showing 1 to 5 of 5 entries" at bounding box center [146, 260] width 307 height 9
click at [202, 256] on div "Showing 1 to 5 of 5 entries" at bounding box center [146, 260] width 307 height 9
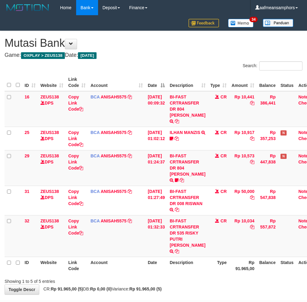
scroll to position [20, 7]
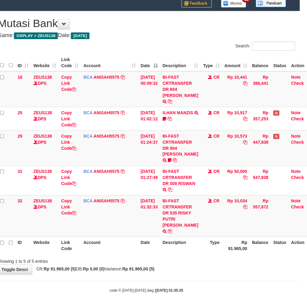
click at [201, 258] on div "**********" at bounding box center [146, 143] width 307 height 264
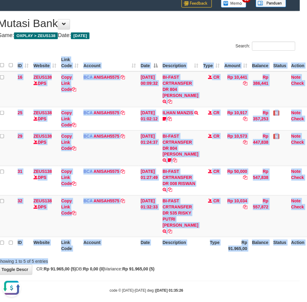
click at [138, 250] on div "Search: ID Website Link Code Account Date Description Type Amount Balance Statu…" at bounding box center [147, 153] width 298 height 223
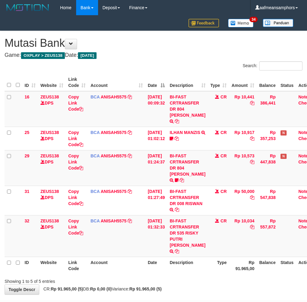
scroll to position [20, 7]
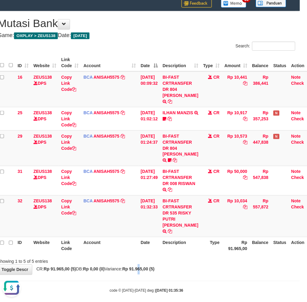
drag, startPoint x: 154, startPoint y: 268, endPoint x: 160, endPoint y: 268, distance: 6.7
click at [152, 268] on div "**********" at bounding box center [146, 143] width 307 height 264
click at [168, 265] on div "**********" at bounding box center [146, 143] width 307 height 264
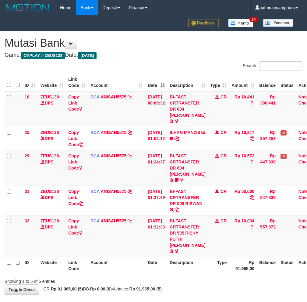
scroll to position [20, 7]
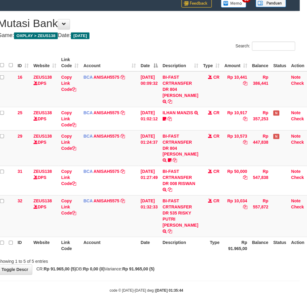
click at [196, 239] on tr "ID Website Link Code Account Date Description Type Rp 91.965,00 Balance Status …" at bounding box center [156, 245] width 316 height 17
click at [194, 240] on th "Description" at bounding box center [180, 245] width 40 height 17
click at [173, 258] on div "**********" at bounding box center [146, 143] width 307 height 264
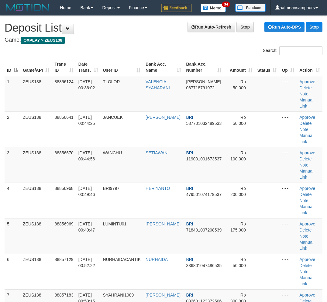
scroll to position [817, 0]
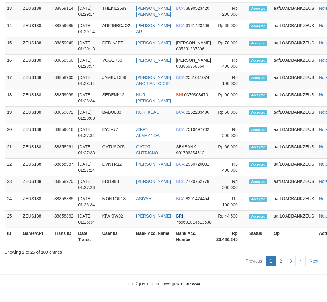
scroll to position [817, 0]
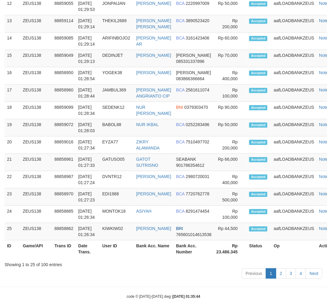
drag, startPoint x: 125, startPoint y: 252, endPoint x: 114, endPoint y: 251, distance: 10.7
click at [121, 252] on th "User ID" at bounding box center [117, 249] width 34 height 17
drag, startPoint x: 151, startPoint y: 266, endPoint x: 1, endPoint y: 260, distance: 150.4
click at [142, 264] on div "Show 25 rows Copy CSV Search: ID Game/API Trans ID Date Trans. User ID Bank Acc…" at bounding box center [164, 29] width 318 height 504
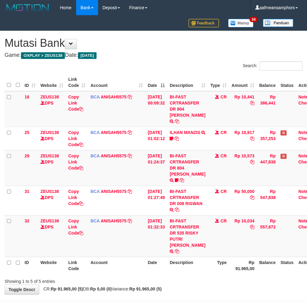
scroll to position [20, 7]
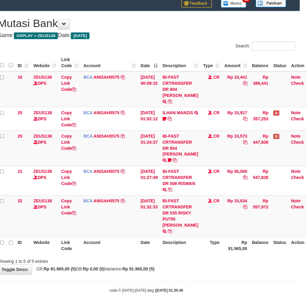
click at [196, 267] on div "**********" at bounding box center [146, 143] width 307 height 264
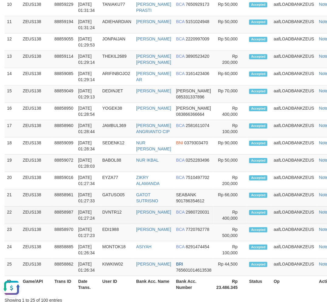
click at [110, 224] on td "DVNTR12" at bounding box center [117, 215] width 34 height 17
click at [98, 224] on td "01/10/2025 01:27:24" at bounding box center [88, 215] width 24 height 17
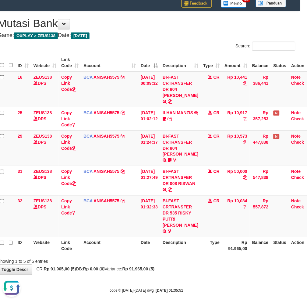
click at [218, 263] on div "**********" at bounding box center [146, 143] width 307 height 264
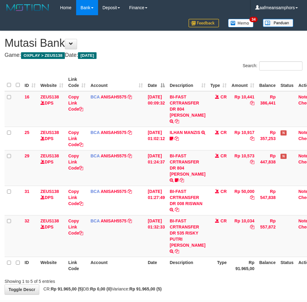
scroll to position [20, 7]
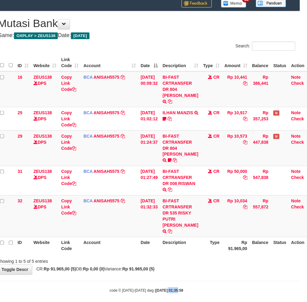
click at [159, 279] on body "Toggle navigation Home Bank Account List Load By Website Group [OXPLAY] ZEUS138…" at bounding box center [146, 144] width 307 height 329
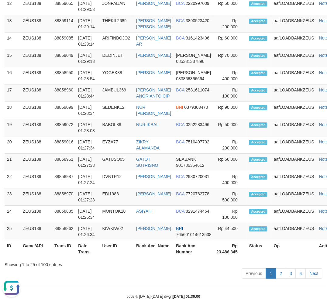
click at [122, 281] on div "Previous 1 2 3 4 Next" at bounding box center [164, 274] width 318 height 13
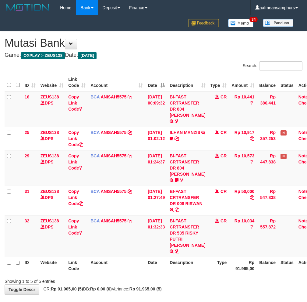
scroll to position [20, 7]
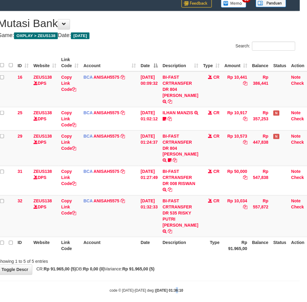
click at [171, 278] on body "Toggle navigation Home Bank Account List Load By Website Group [OXPLAY] ZEUS138…" at bounding box center [146, 144] width 307 height 329
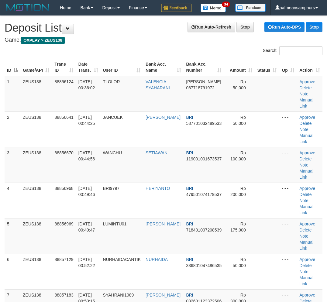
scroll to position [871, 0]
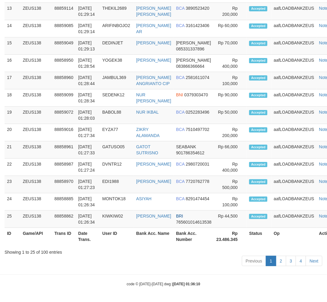
drag, startPoint x: 132, startPoint y: 273, endPoint x: 127, endPoint y: 270, distance: 5.3
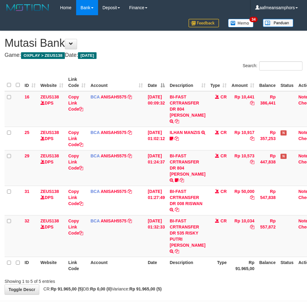
scroll to position [20, 7]
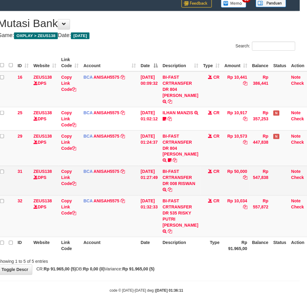
click at [172, 190] on td "BI-FAST CRTRANSFER DR 008 RISWAN" at bounding box center [180, 181] width 40 height 30
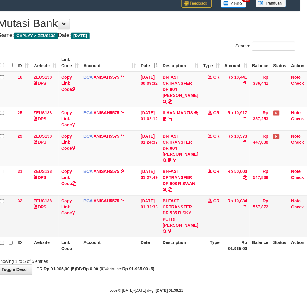
copy td "RISWAN"
click at [212, 256] on div "Showing 1 to 5 of 5 entries" at bounding box center [146, 260] width 307 height 9
drag, startPoint x: 184, startPoint y: 257, endPoint x: 187, endPoint y: 263, distance: 6.1
click at [187, 261] on div "**********" at bounding box center [146, 143] width 307 height 264
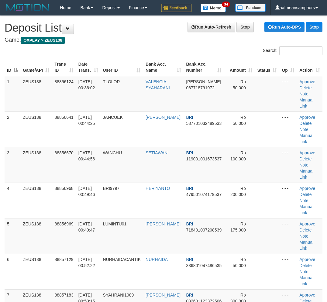
scroll to position [871, 0]
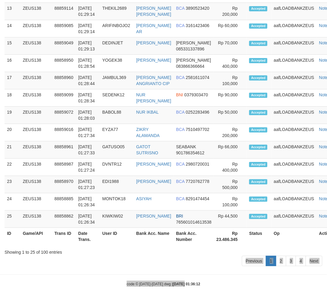
drag, startPoint x: 141, startPoint y: 268, endPoint x: 0, endPoint y: 266, distance: 140.3
click at [137, 268] on div "Previous 1 2 3 4 Next" at bounding box center [164, 262] width 318 height 13
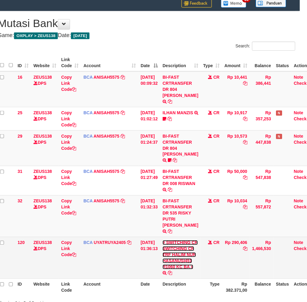
click at [172, 259] on link "# SWITCHING CR SWITCHING CR TRF HALIM NUR HASANUSI451 R1060 KC BA #" at bounding box center [179, 255] width 35 height 29
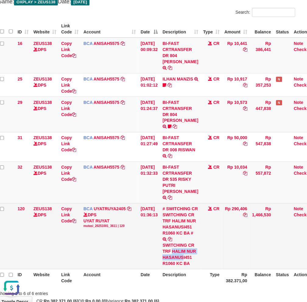
drag, startPoint x: 166, startPoint y: 263, endPoint x: 187, endPoint y: 267, distance: 21.3
click at [187, 267] on td "# SWITCHING CR SWITCHING CR TRF HALIM NUR HASANUSI451 R1060 KC BA # SWITCHING C…" at bounding box center [180, 237] width 40 height 66
drag, startPoint x: 229, startPoint y: 282, endPoint x: 229, endPoint y: 279, distance: 3.1
click at [230, 281] on th "Rp 382.371,00" at bounding box center [236, 278] width 28 height 17
drag, startPoint x: 229, startPoint y: 279, endPoint x: 281, endPoint y: 266, distance: 53.6
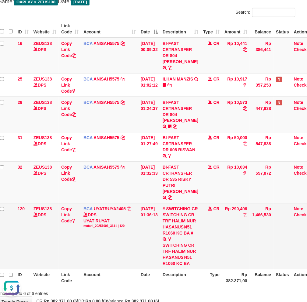
click at [233, 270] on td "Rp 290,406" at bounding box center [236, 237] width 28 height 66
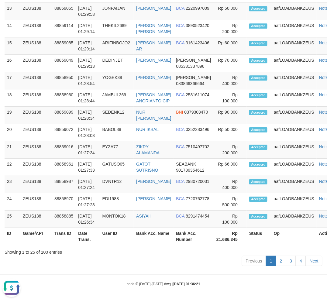
drag, startPoint x: 115, startPoint y: 291, endPoint x: 139, endPoint y: 237, distance: 58.8
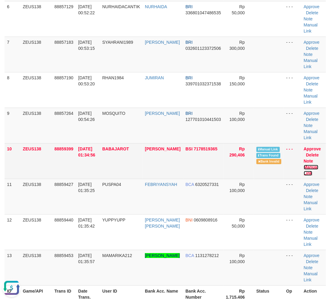
click at [310, 166] on link "Manual Link" at bounding box center [311, 170] width 15 height 11
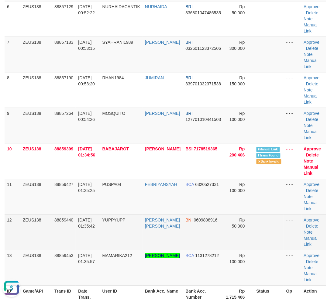
drag, startPoint x: 139, startPoint y: 254, endPoint x: 7, endPoint y: 248, distance: 131.6
click at [134, 254] on td "MAMARIKA212" at bounding box center [121, 268] width 43 height 36
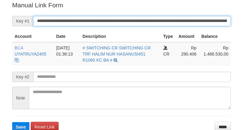
click at [130, 21] on input "**********" at bounding box center [132, 21] width 198 height 10
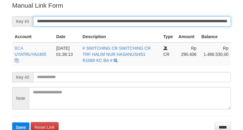
click at [130, 21] on input "**********" at bounding box center [132, 21] width 198 height 10
click at [12, 122] on button "Save" at bounding box center [20, 127] width 17 height 10
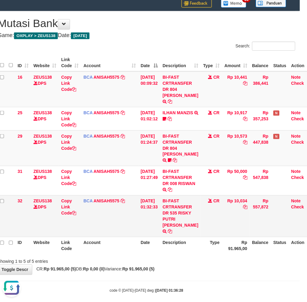
drag, startPoint x: 190, startPoint y: 242, endPoint x: 305, endPoint y: 226, distance: 115.8
click at [193, 241] on th "Description" at bounding box center [180, 245] width 40 height 17
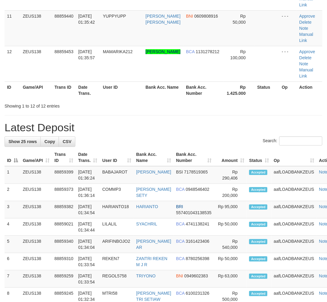
scroll to position [253, 0]
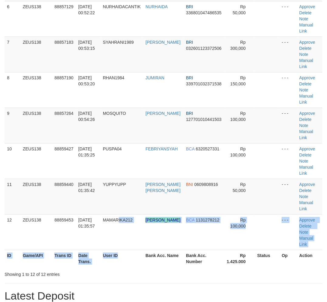
drag, startPoint x: 120, startPoint y: 249, endPoint x: 114, endPoint y: 250, distance: 5.5
click at [117, 250] on table "ID Game/API Trans ID Date Trans. User ID Bank Acc. Name Bank Acc. Number Amount…" at bounding box center [164, 37] width 318 height 462
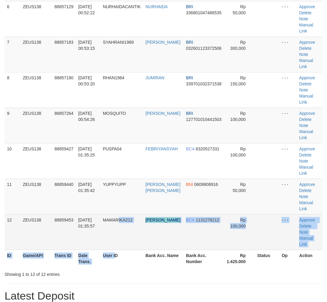
click at [93, 243] on td "01/10/2025 01:35:57" at bounding box center [88, 232] width 25 height 36
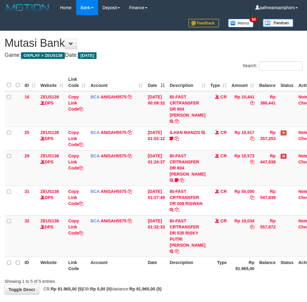
scroll to position [20, 7]
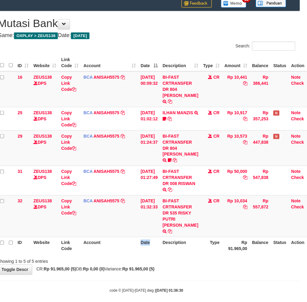
click at [140, 246] on th "Date" at bounding box center [149, 245] width 22 height 17
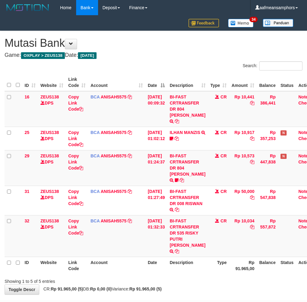
scroll to position [20, 7]
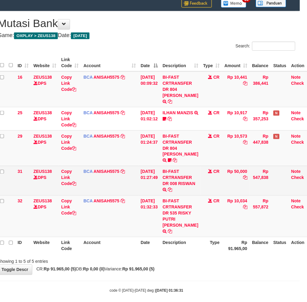
click at [180, 189] on td "BI-FAST CRTRANSFER DR 008 RISWAN" at bounding box center [180, 181] width 40 height 30
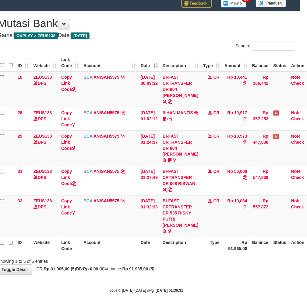
copy td "RISWAN"
click at [199, 270] on body "Toggle navigation Home Bank Account List Load By Website Group [OXPLAY] ZEUS138…" at bounding box center [146, 144] width 307 height 329
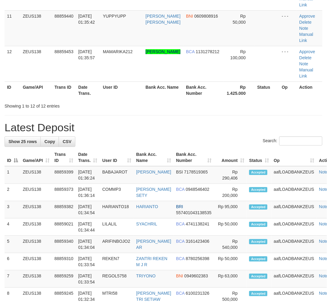
scroll to position [253, 0]
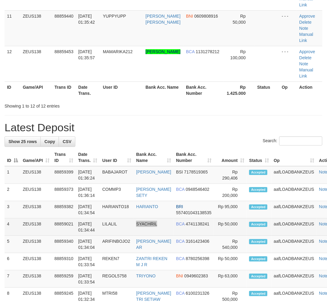
drag, startPoint x: 160, startPoint y: 226, endPoint x: 173, endPoint y: 229, distance: 12.7
click at [173, 229] on tr "4 ZEUS138 88859021 01/10/2025 01:34:44 LILALIL SYACHRIL BCA 4741138241 Rp 50,00…" at bounding box center [173, 227] width 337 height 17
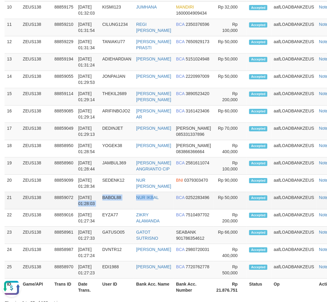
click at [154, 209] on tr "21 ZEUS138 88859072 01/10/2025 01:28:03 BABOL88 NUR IKBAL BCA 0252283496 Rp 50,…" at bounding box center [173, 200] width 337 height 17
drag, startPoint x: 130, startPoint y: 168, endPoint x: 117, endPoint y: 167, distance: 12.8
click at [125, 168] on td "JAMBUL369" at bounding box center [117, 166] width 34 height 17
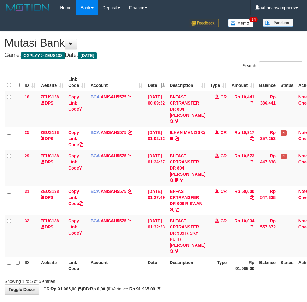
scroll to position [20, 7]
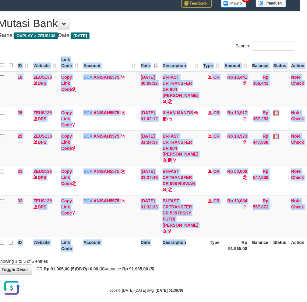
click at [184, 249] on div "ID Website Link Code Account Date Description Type Amount Balance Status Action…" at bounding box center [146, 154] width 307 height 204
click at [205, 246] on th "Type" at bounding box center [211, 245] width 21 height 17
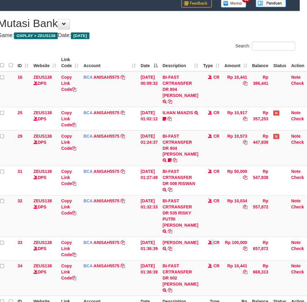
click at [205, 247] on td "CR" at bounding box center [211, 248] width 21 height 23
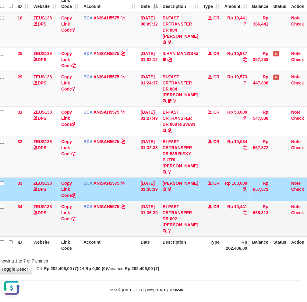
drag, startPoint x: 183, startPoint y: 214, endPoint x: 183, endPoint y: 219, distance: 5.9
click at [183, 219] on td "BI-FAST CRTRANSFER DR 002 [PERSON_NAME]" at bounding box center [180, 219] width 40 height 36
copy td "[PERSON_NAME]"
click at [228, 220] on td "Rp 10,441" at bounding box center [236, 219] width 28 height 36
click at [228, 212] on td "Rp 10,441" at bounding box center [236, 219] width 28 height 36
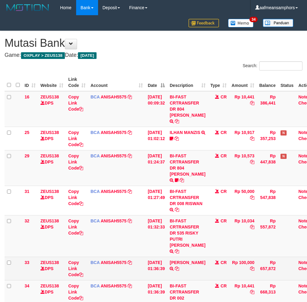
scroll to position [79, 7]
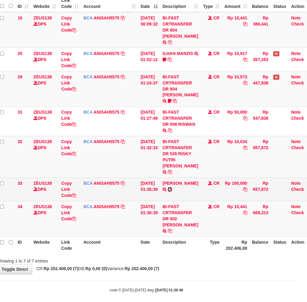
click at [172, 189] on icon at bounding box center [170, 190] width 4 height 4
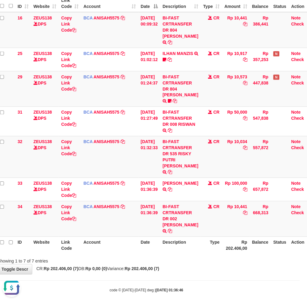
scroll to position [0, 0]
drag, startPoint x: 270, startPoint y: 151, endPoint x: 251, endPoint y: 163, distance: 23.0
click at [250, 163] on tr "32 ZEUS138 DPS Copy Link Code BCA ANISAH5575 DPS ANISAH mutasi_20251001_3827 | …" at bounding box center [156, 157] width 316 height 42
click at [229, 147] on td "Rp 10,034" at bounding box center [236, 157] width 28 height 42
click at [228, 148] on td "Rp 10,034" at bounding box center [236, 157] width 28 height 42
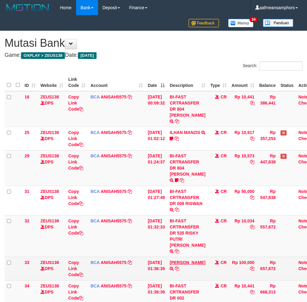
scroll to position [79, 7]
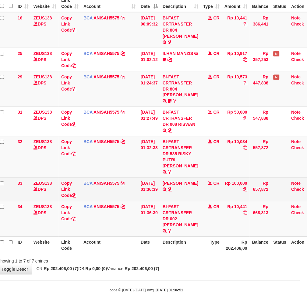
click at [172, 178] on td "NURUL CHOMARIYAH TRSF E-BANKING CR 0110/FTSCY/WS95031 100000.00NURUL CHOMARIYAH" at bounding box center [180, 189] width 40 height 23
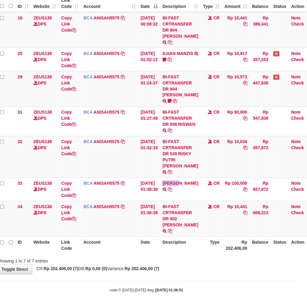
copy link "NURUL"
drag, startPoint x: 168, startPoint y: 238, endPoint x: 172, endPoint y: 243, distance: 6.5
click at [172, 243] on th "Description" at bounding box center [180, 245] width 40 height 17
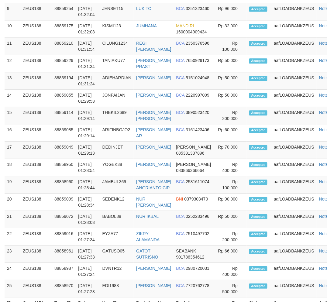
scroll to position [743, 0]
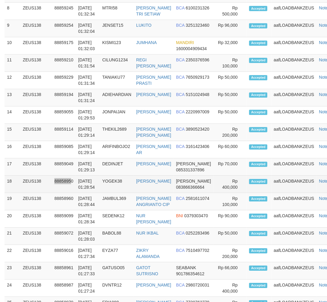
drag, startPoint x: 63, startPoint y: 184, endPoint x: 71, endPoint y: 184, distance: 7.6
click at [71, 184] on td "88858950" at bounding box center [64, 184] width 24 height 17
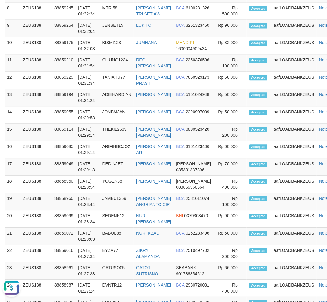
scroll to position [0, 0]
drag, startPoint x: 91, startPoint y: 206, endPoint x: 95, endPoint y: 204, distance: 4.1
click at [91, 206] on td "01/10/2025 01:28:44" at bounding box center [88, 201] width 24 height 17
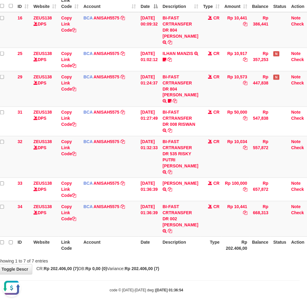
click at [158, 256] on div "Showing 1 to 7 of 7 entries" at bounding box center [146, 260] width 307 height 9
drag, startPoint x: 223, startPoint y: 265, endPoint x: 220, endPoint y: 262, distance: 4.3
click at [214, 263] on div "**********" at bounding box center [146, 113] width 307 height 323
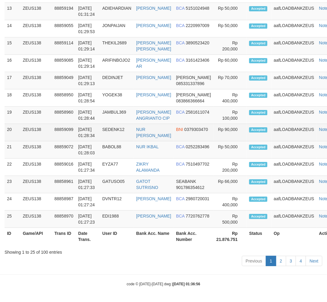
scroll to position [743, 0]
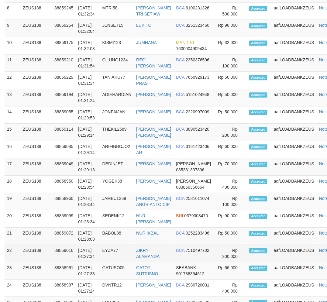
drag, startPoint x: 119, startPoint y: 249, endPoint x: 81, endPoint y: 254, distance: 38.4
click at [119, 245] on td "BABOL88" at bounding box center [117, 236] width 34 height 17
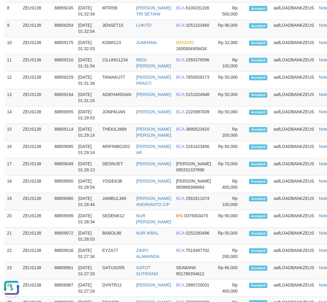
scroll to position [0, 0]
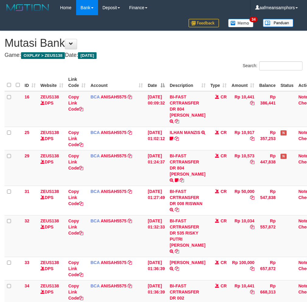
scroll to position [79, 7]
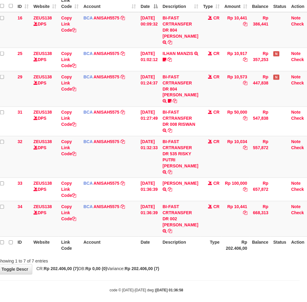
click at [180, 273] on body "Toggle navigation Home Bank Account List Load By Website Group [OXPLAY] ZEUS138…" at bounding box center [146, 115] width 307 height 388
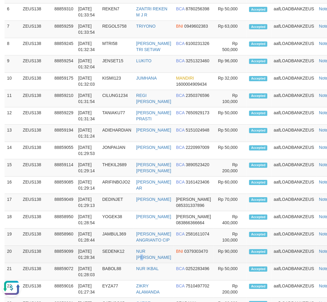
click at [155, 253] on td "NUR [PERSON_NAME]" at bounding box center [154, 254] width 40 height 17
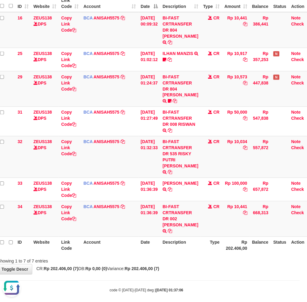
click at [200, 273] on body "Toggle navigation Home Bank Account List Load By Website Group [OXPLAY] ZEUS138…" at bounding box center [146, 115] width 307 height 388
click at [203, 272] on body "Toggle navigation Home Bank Account List Load By Website Group [OXPLAY] ZEUS138…" at bounding box center [146, 115] width 307 height 388
